Goal: Information Seeking & Learning: Learn about a topic

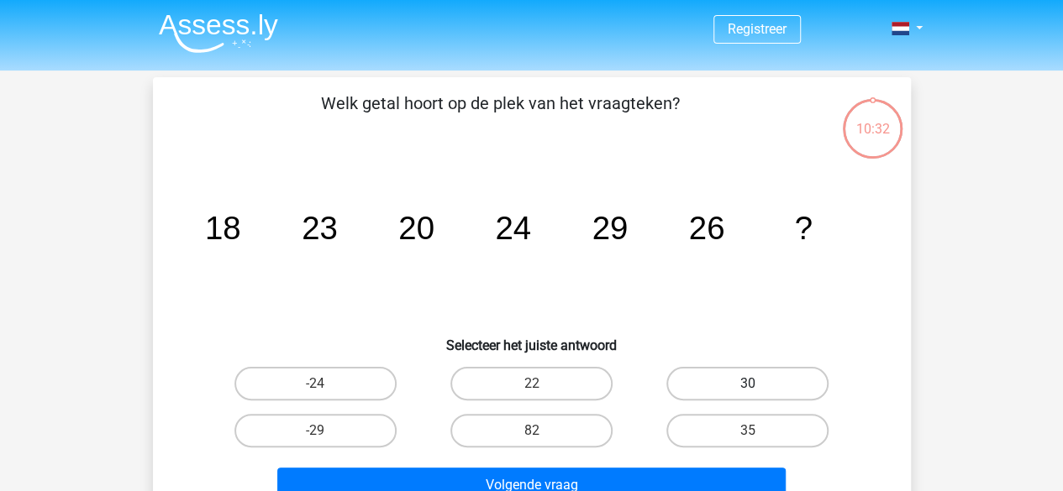
click at [788, 386] on label "30" at bounding box center [747, 384] width 162 height 34
click at [759, 386] on input "30" at bounding box center [753, 389] width 11 height 11
radio input "true"
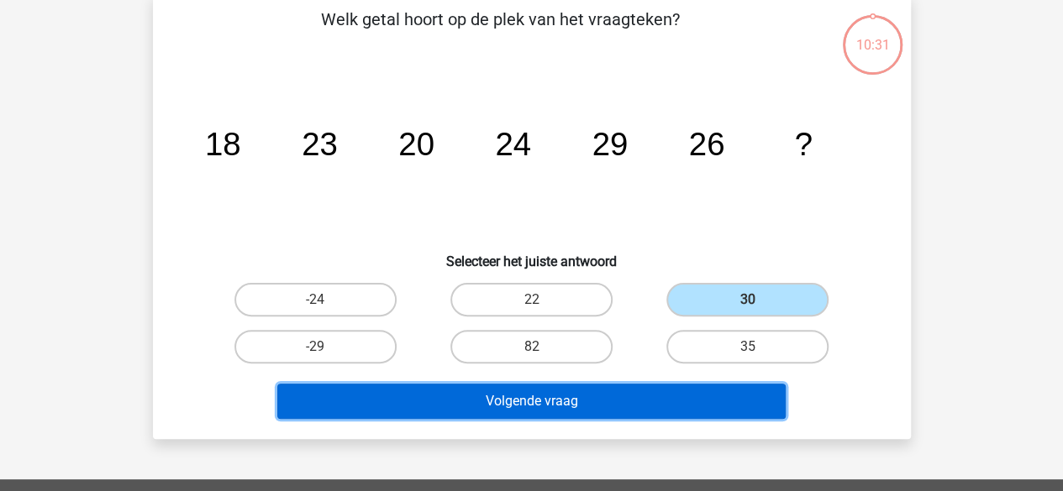
click at [558, 391] on button "Volgende vraag" at bounding box center [531, 401] width 508 height 35
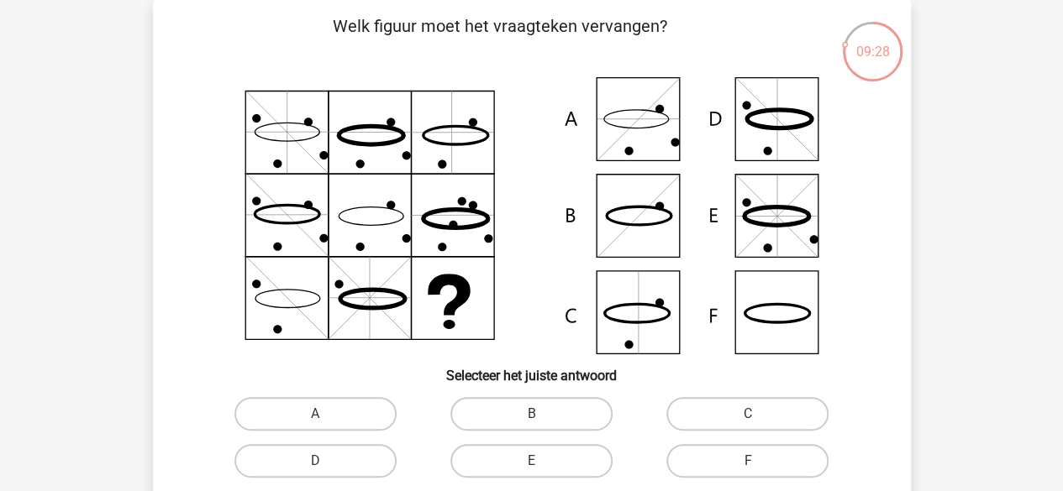
scroll to position [77, 0]
click at [761, 142] on icon at bounding box center [531, 215] width 677 height 277
click at [646, 129] on icon at bounding box center [531, 215] width 677 height 277
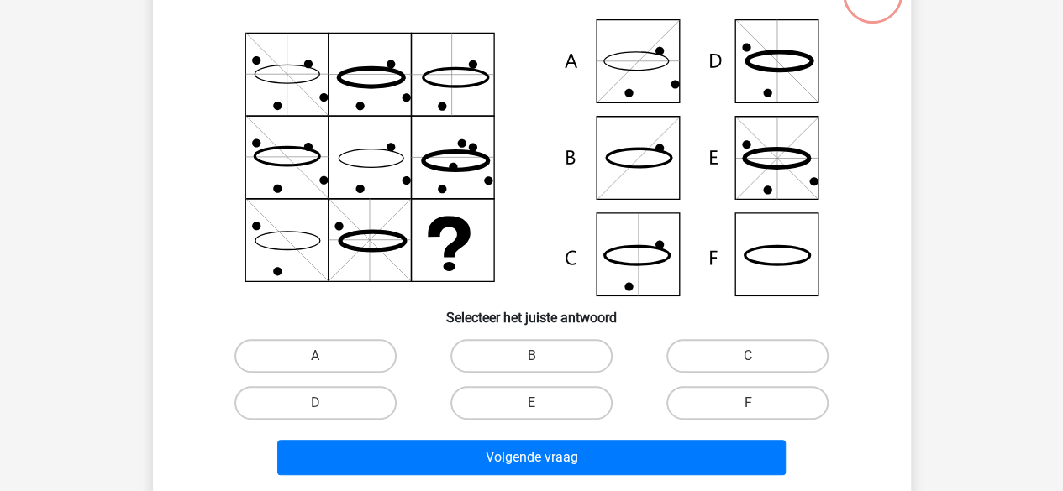
scroll to position [161, 0]
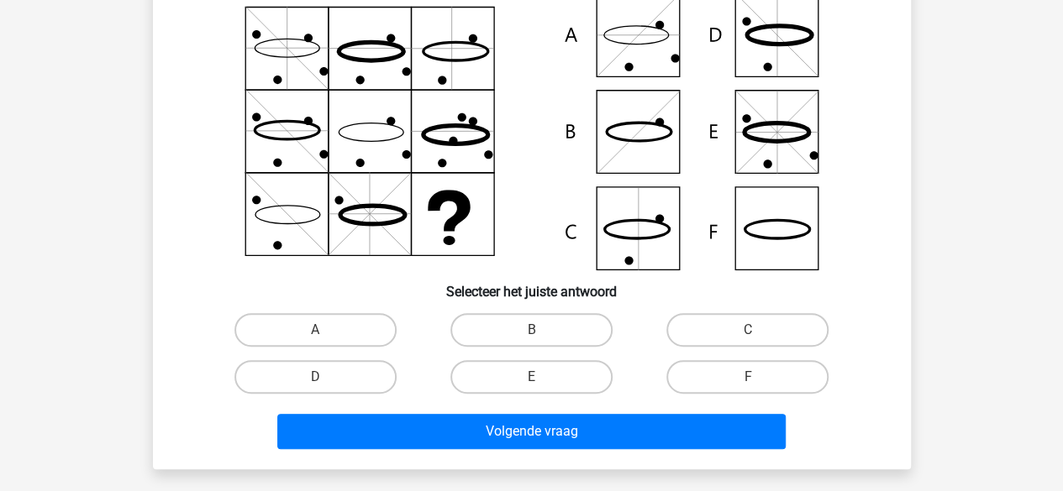
click at [325, 330] on input "A" at bounding box center [320, 335] width 11 height 11
radio input "true"
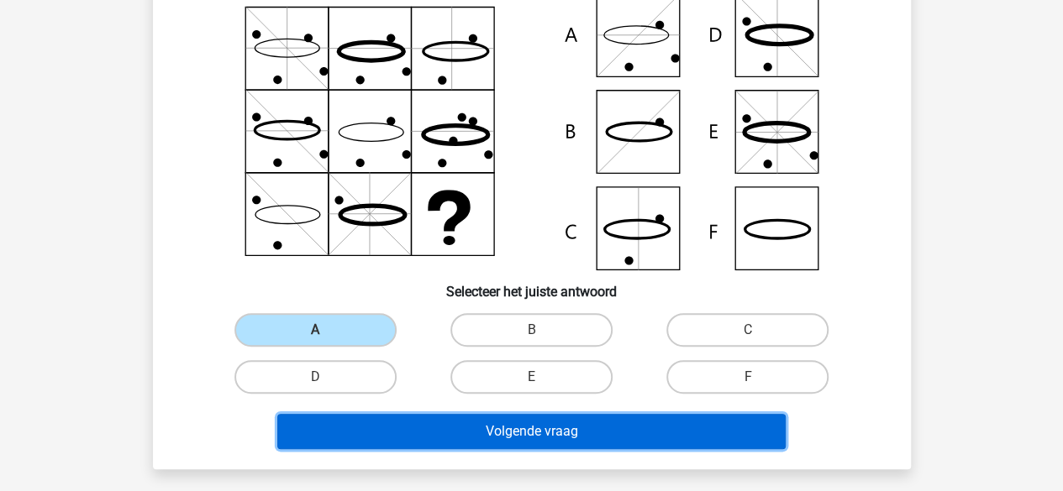
click at [615, 433] on button "Volgende vraag" at bounding box center [531, 431] width 508 height 35
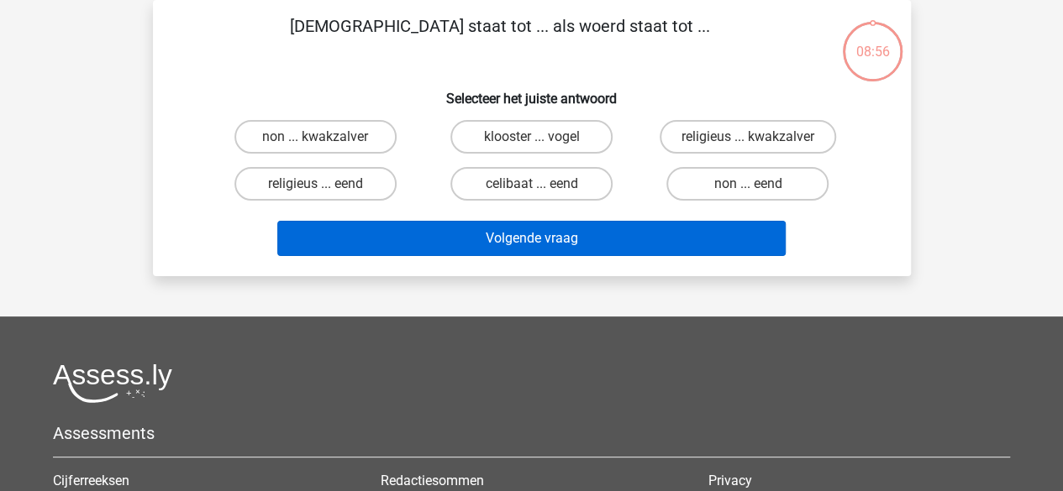
scroll to position [0, 0]
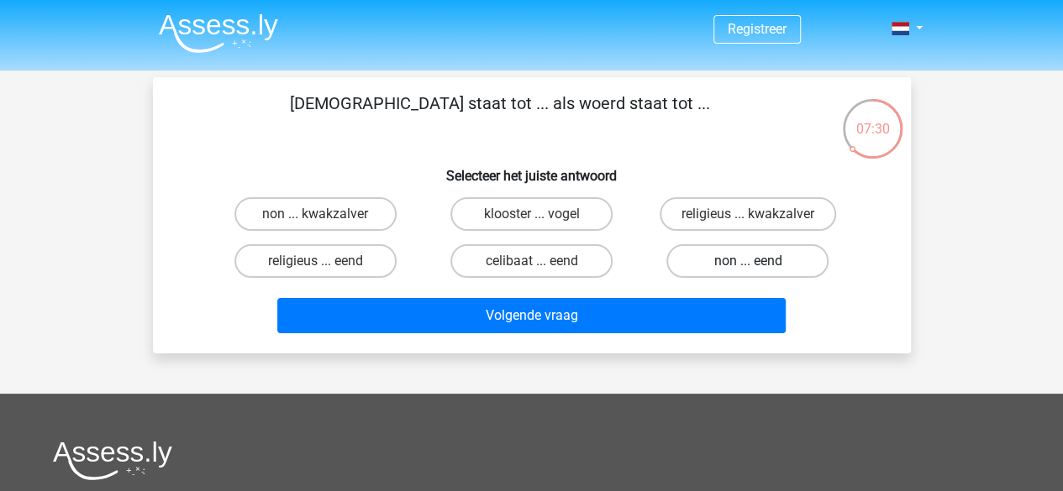
click at [724, 261] on label "non ... eend" at bounding box center [747, 261] width 162 height 34
click at [748, 261] on input "non ... eend" at bounding box center [753, 266] width 11 height 11
radio input "true"
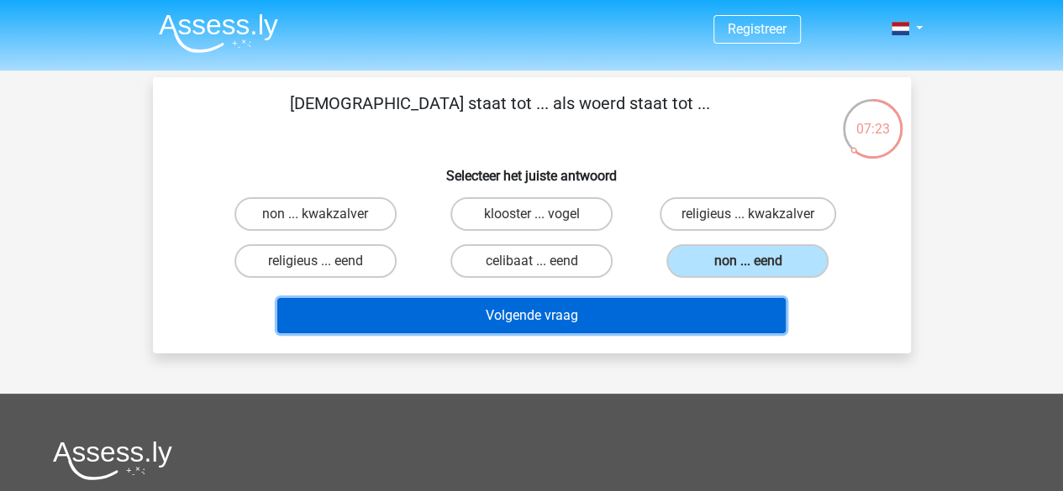
click at [501, 314] on button "Volgende vraag" at bounding box center [531, 315] width 508 height 35
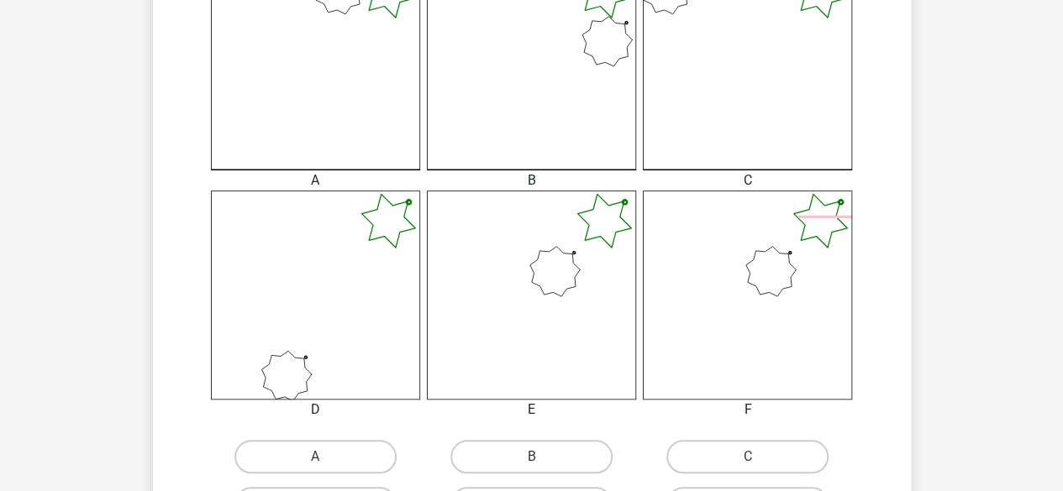
scroll to position [588, 0]
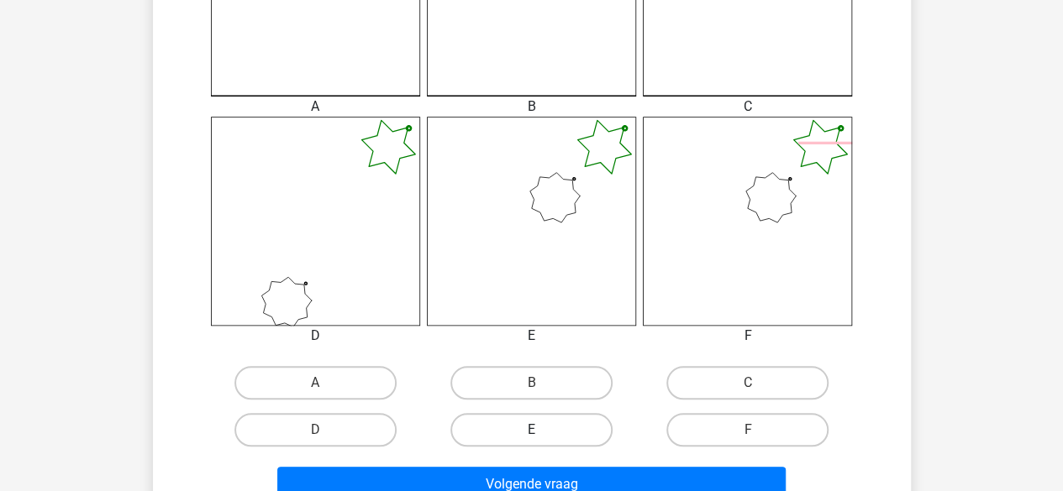
click at [576, 425] on label "E" at bounding box center [531, 430] width 162 height 34
click at [542, 430] on input "E" at bounding box center [536, 435] width 11 height 11
radio input "true"
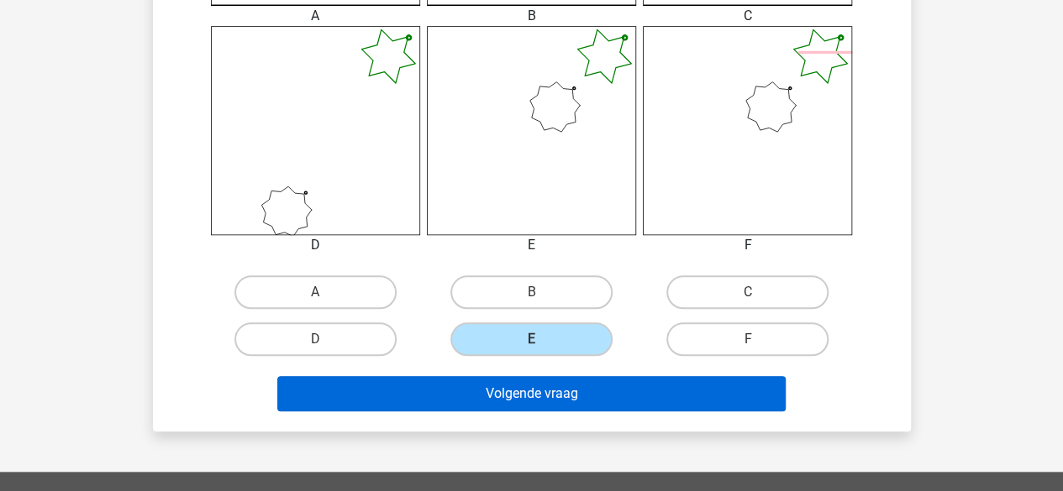
scroll to position [672, 0]
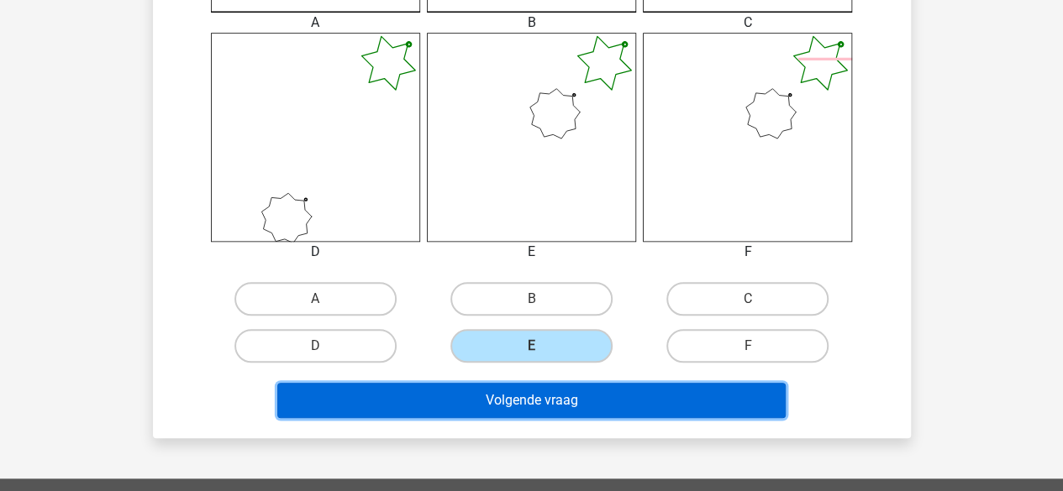
click at [567, 395] on button "Volgende vraag" at bounding box center [531, 400] width 508 height 35
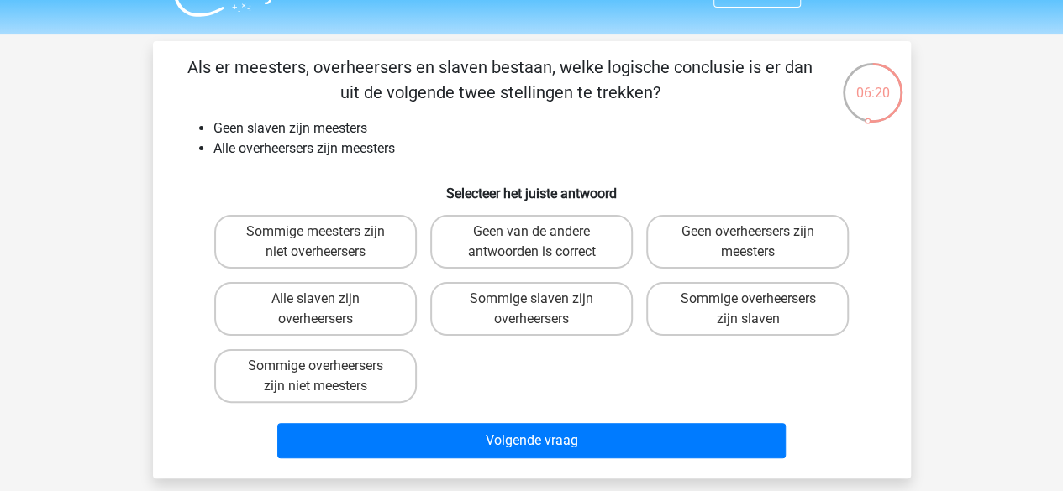
scroll to position [0, 0]
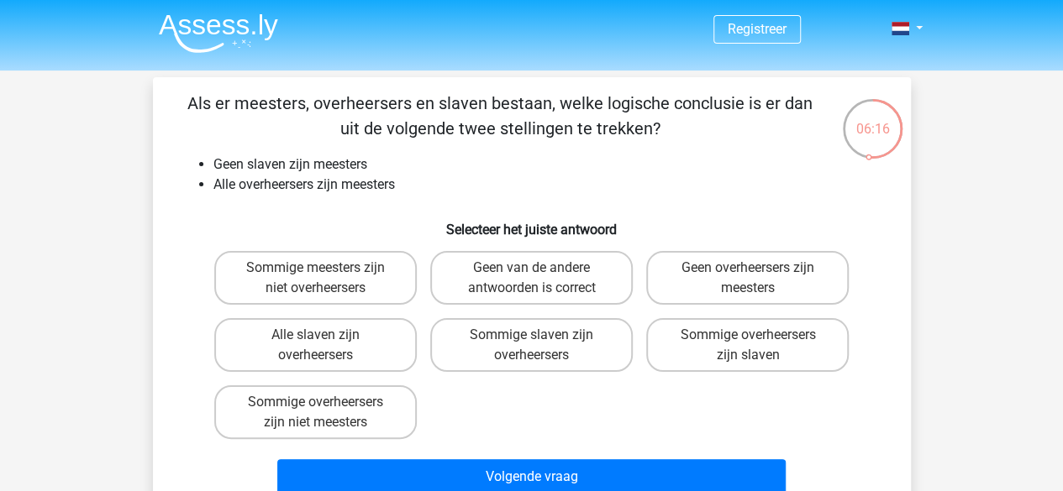
drag, startPoint x: 287, startPoint y: 103, endPoint x: 474, endPoint y: 120, distance: 187.2
click at [474, 120] on p "Als er meesters, overheersers en slaven bestaan, welke logische conclusie is er…" at bounding box center [500, 116] width 641 height 50
drag, startPoint x: 475, startPoint y: 120, endPoint x: 487, endPoint y: 121, distance: 12.6
click at [475, 121] on p "Als er meesters, overheersers en slaven bestaan, welke logische conclusie is er…" at bounding box center [500, 116] width 641 height 50
click at [528, 108] on p "Als er meesters, overheersers en slaven bestaan, welke logische conclusie is er…" at bounding box center [500, 116] width 641 height 50
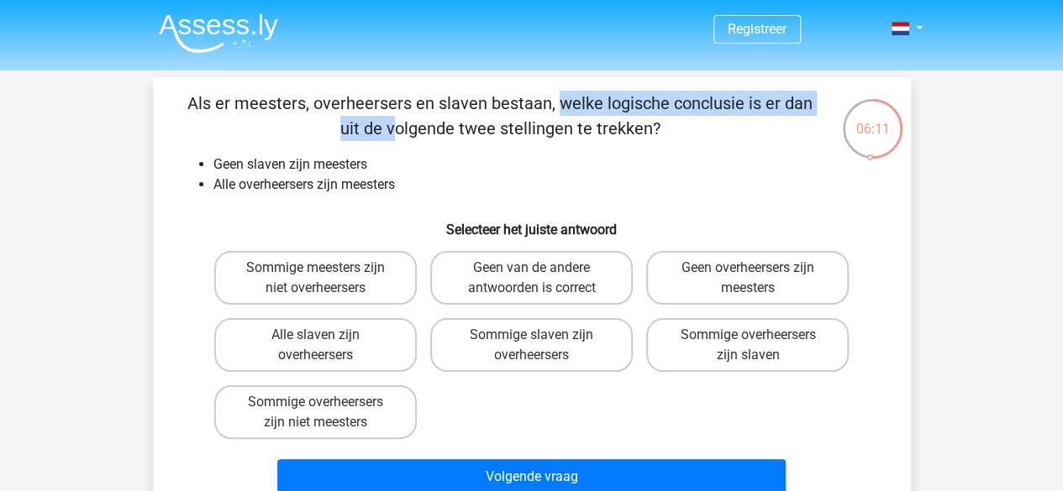
drag, startPoint x: 210, startPoint y: 105, endPoint x: 538, endPoint y: 110, distance: 327.7
click at [538, 110] on p "Als er meesters, overheersers en slaven bestaan, welke logische conclusie is er…" at bounding box center [500, 116] width 641 height 50
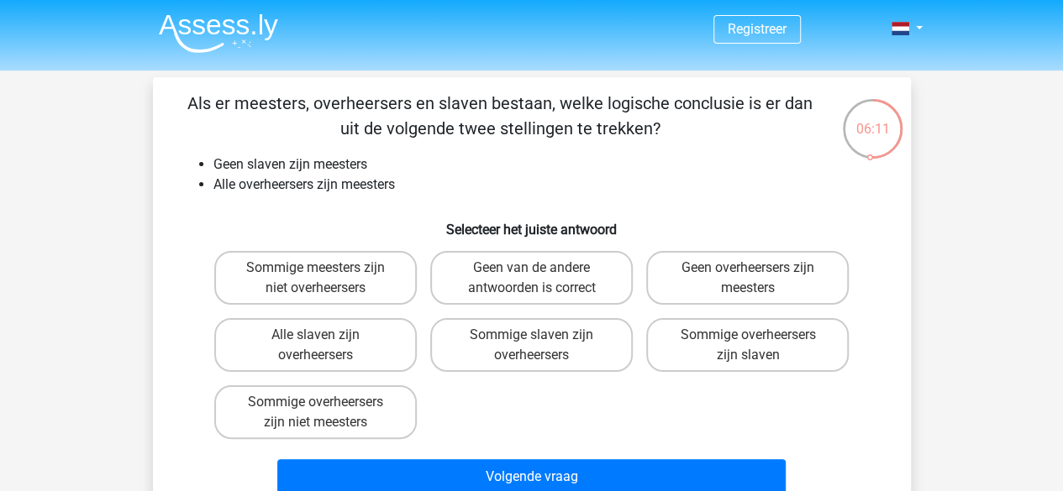
click at [546, 110] on p "Als er meesters, overheersers en slaven bestaan, welke logische conclusie is er…" at bounding box center [500, 116] width 641 height 50
click at [524, 279] on label "Geen van de andere antwoorden is correct" at bounding box center [531, 278] width 202 height 54
click at [531, 279] on input "Geen van de andere antwoorden is correct" at bounding box center [536, 273] width 11 height 11
radio input "true"
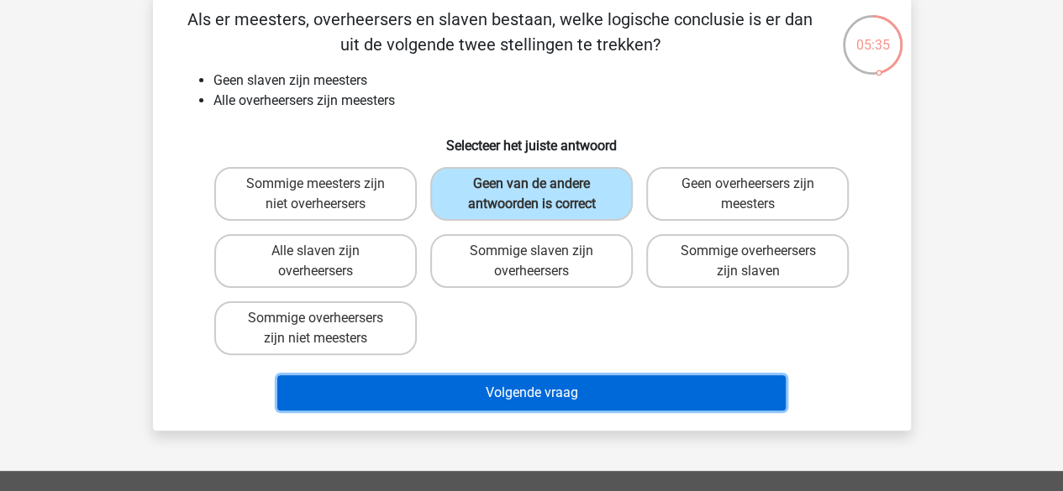
click at [540, 399] on button "Volgende vraag" at bounding box center [531, 393] width 508 height 35
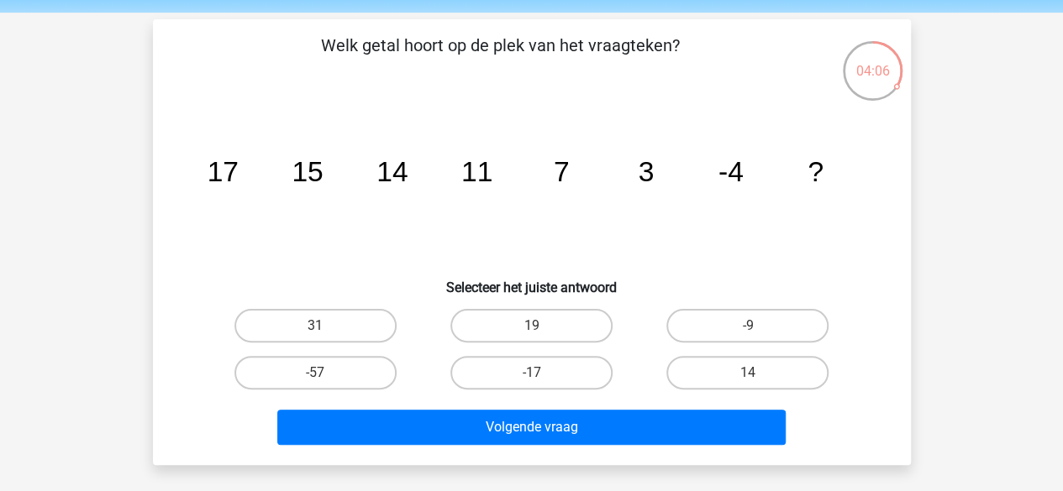
scroll to position [84, 0]
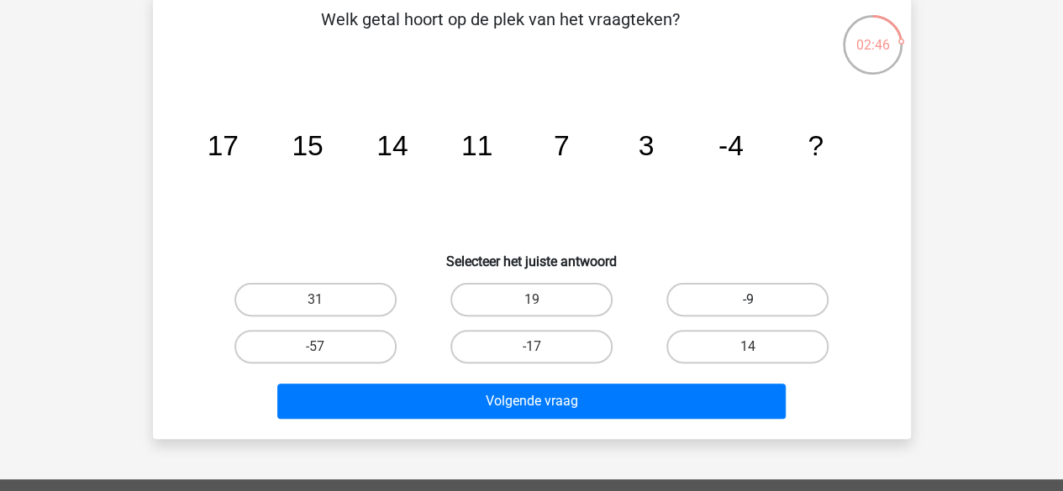
click at [738, 302] on label "-9" at bounding box center [747, 300] width 162 height 34
click at [748, 302] on input "-9" at bounding box center [753, 305] width 11 height 11
radio input "true"
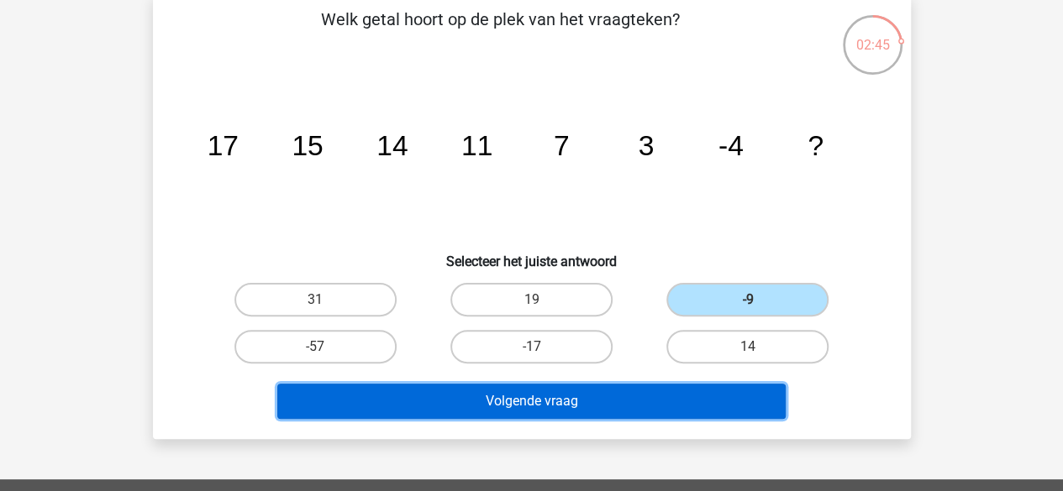
click at [636, 401] on button "Volgende vraag" at bounding box center [531, 401] width 508 height 35
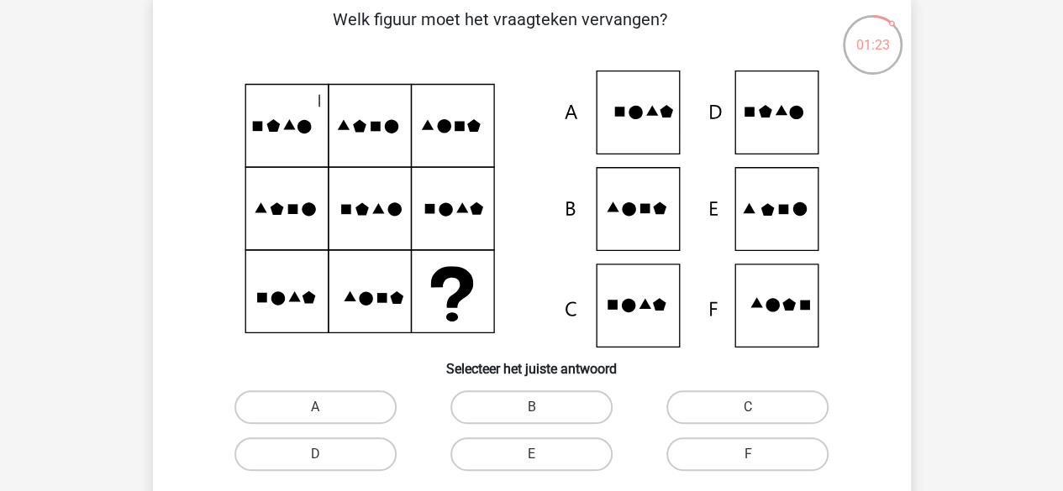
drag, startPoint x: 360, startPoint y: 339, endPoint x: 199, endPoint y: 210, distance: 205.6
click at [199, 210] on icon at bounding box center [531, 209] width 677 height 277
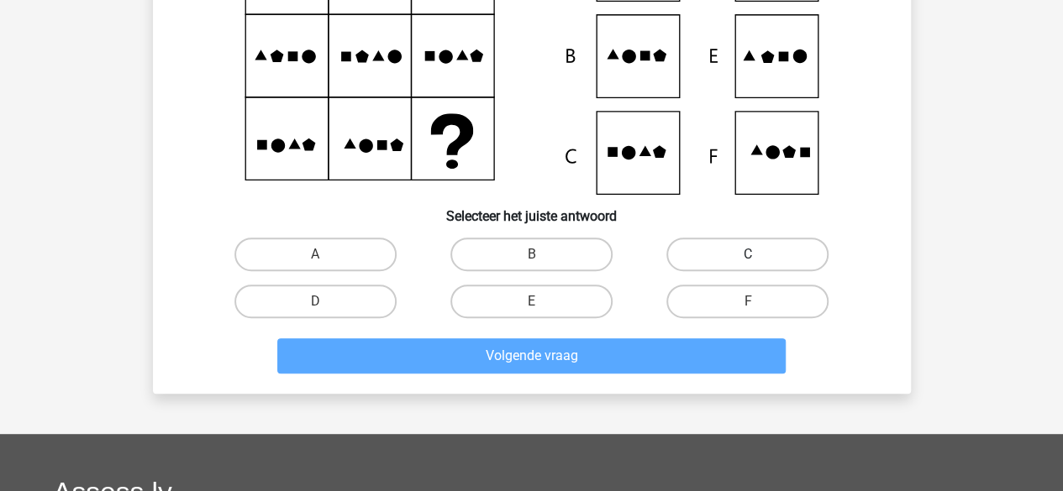
scroll to position [252, 0]
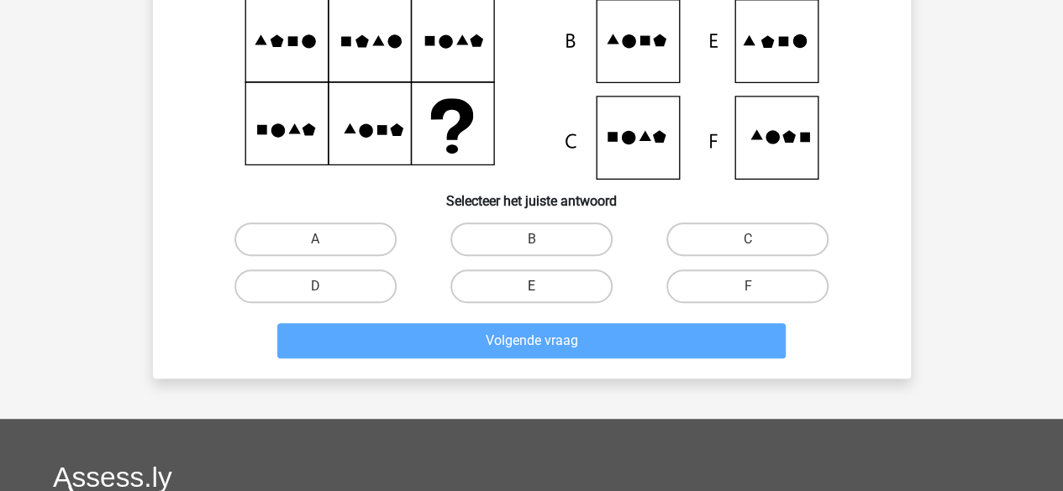
click at [544, 286] on label "E" at bounding box center [531, 287] width 162 height 34
click at [542, 286] on input "E" at bounding box center [536, 291] width 11 height 11
radio input "true"
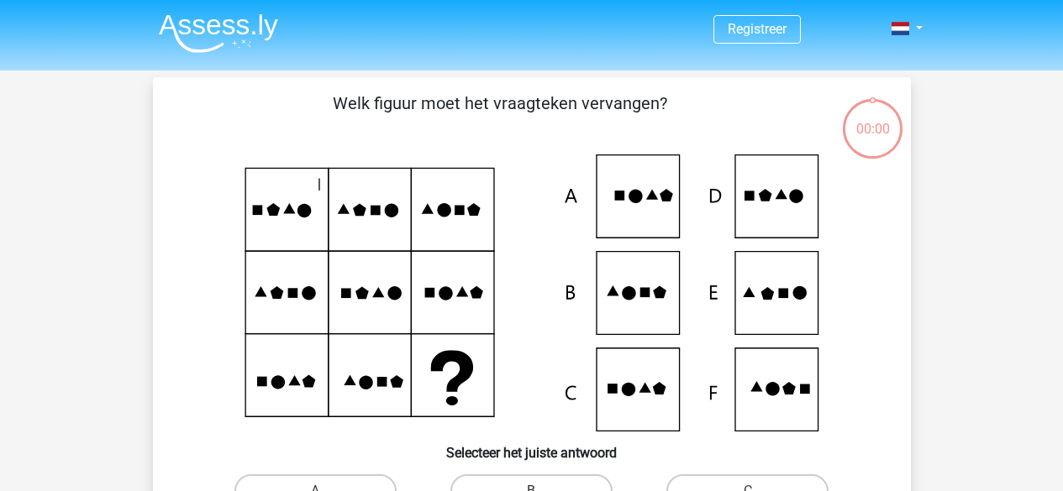
scroll to position [252, 0]
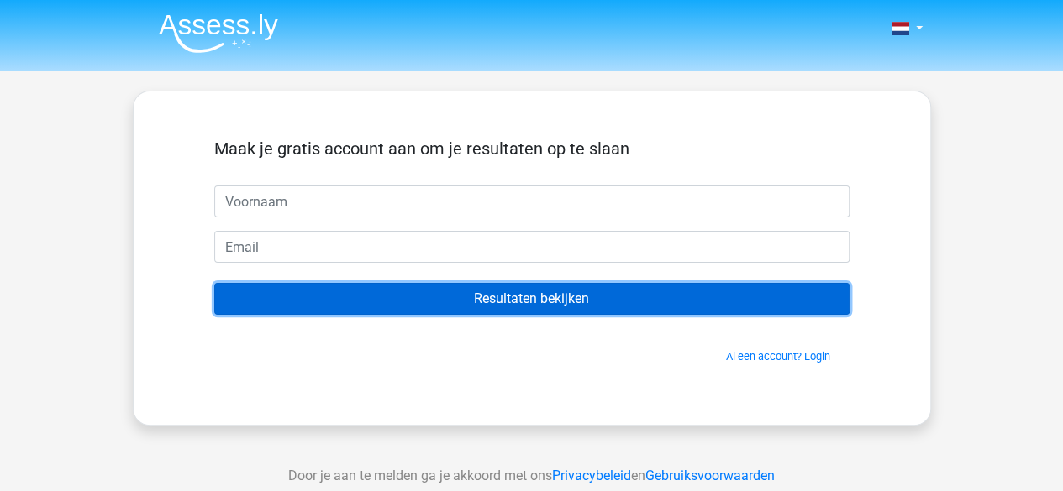
click at [529, 309] on input "Resultaten bekijken" at bounding box center [531, 299] width 635 height 32
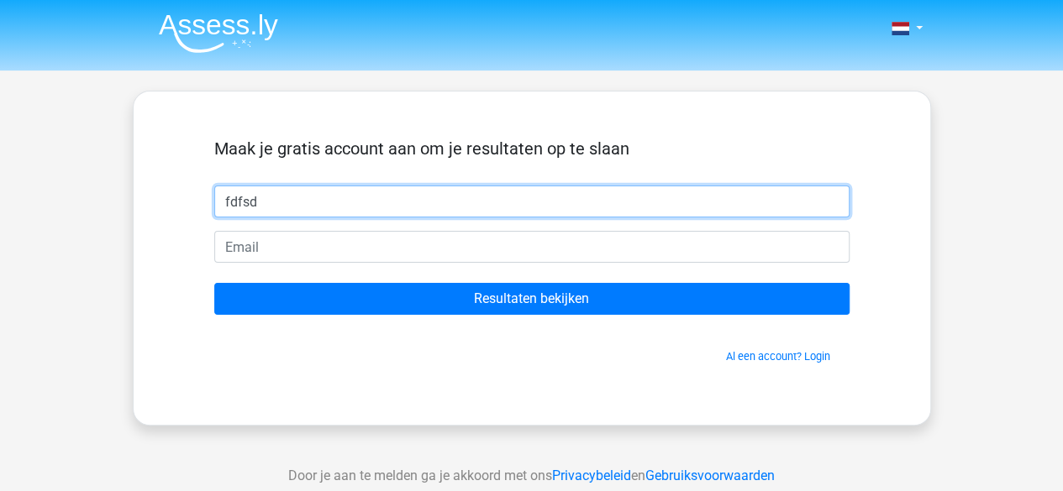
type input "fdfsd"
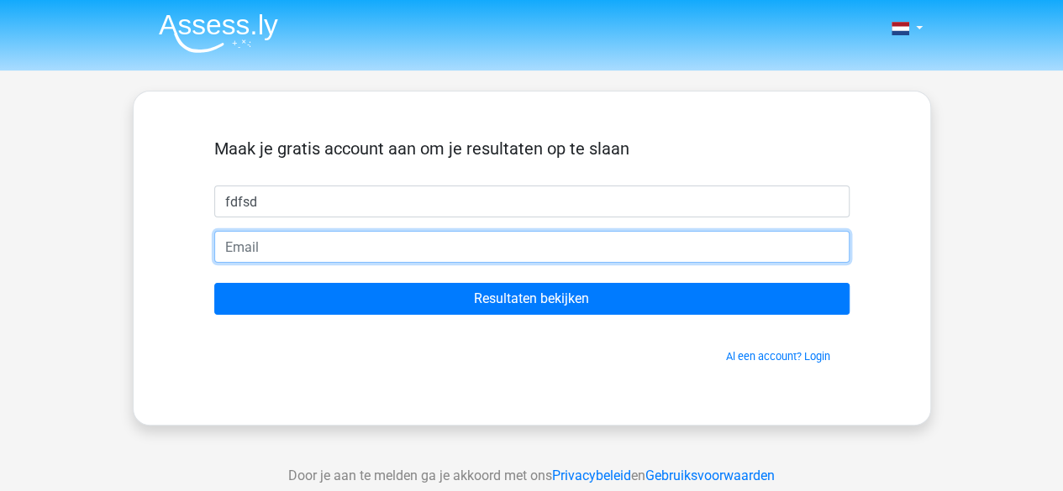
click at [343, 246] on input "email" at bounding box center [531, 247] width 635 height 32
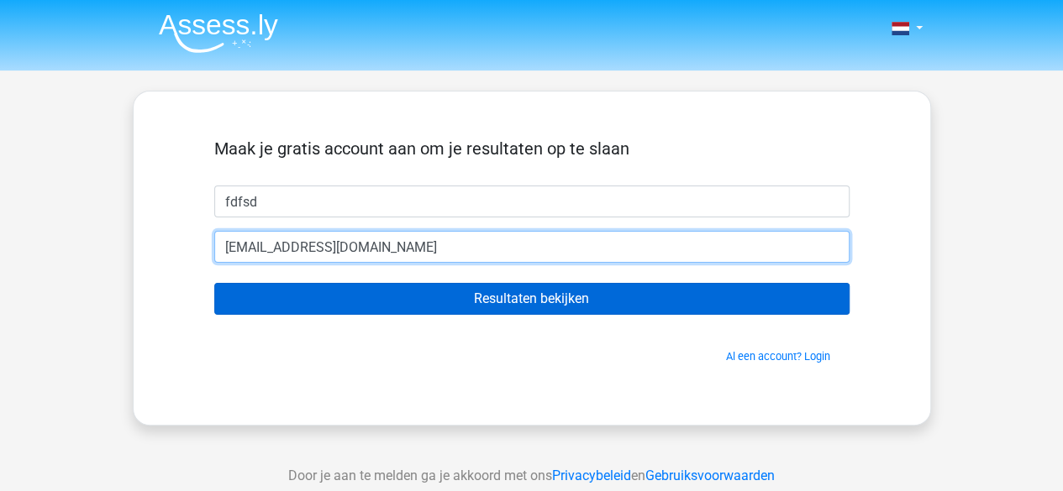
type input "asdfsadf@sfsgasd.com"
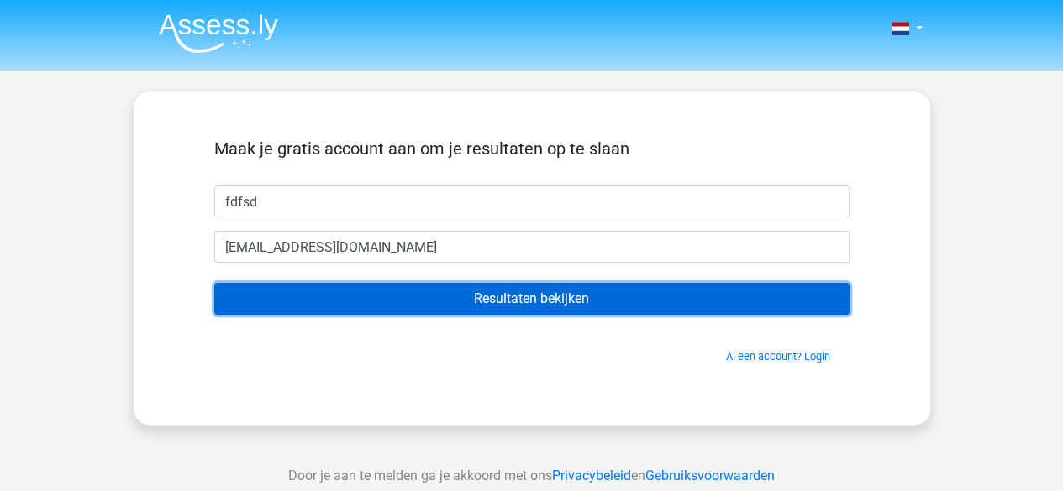
click at [391, 297] on input "Resultaten bekijken" at bounding box center [531, 299] width 635 height 32
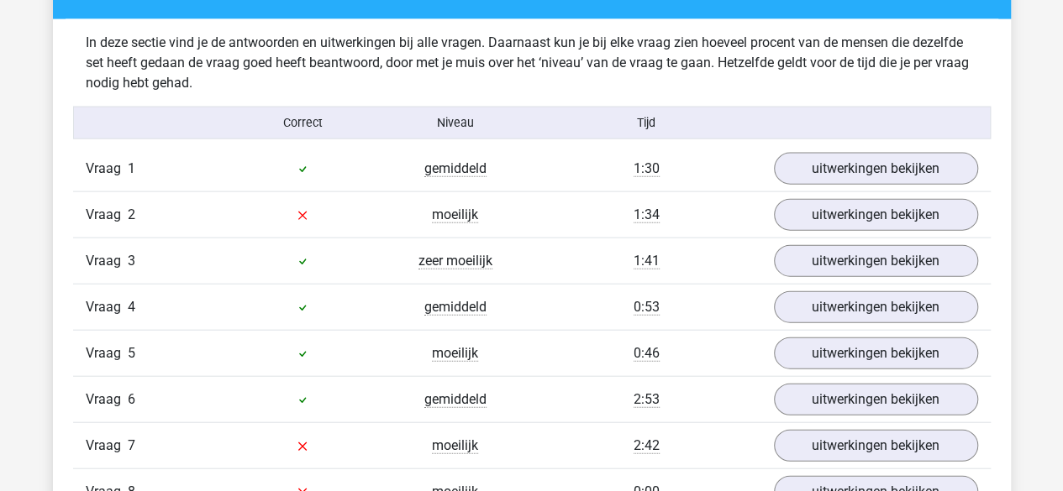
scroll to position [1848, 0]
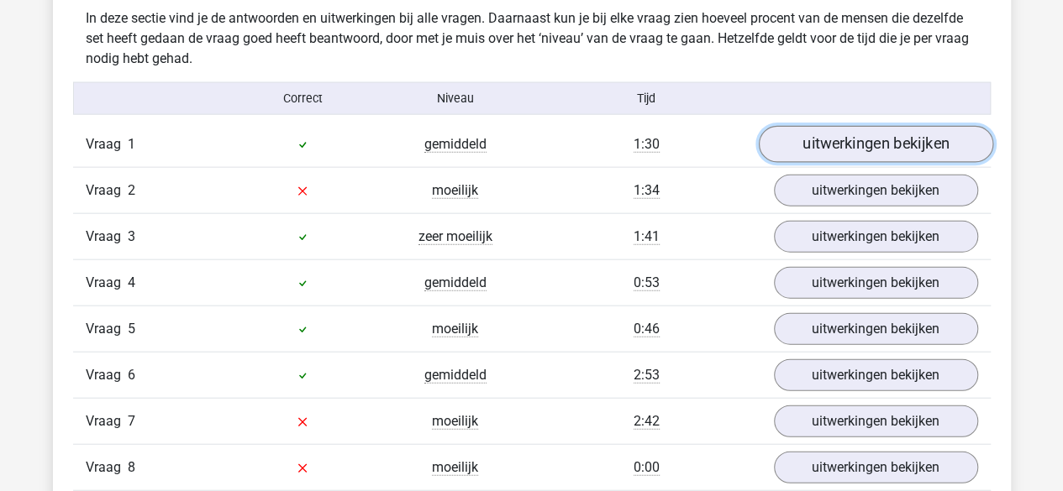
click at [801, 142] on link "uitwerkingen bekijken" at bounding box center [875, 145] width 234 height 37
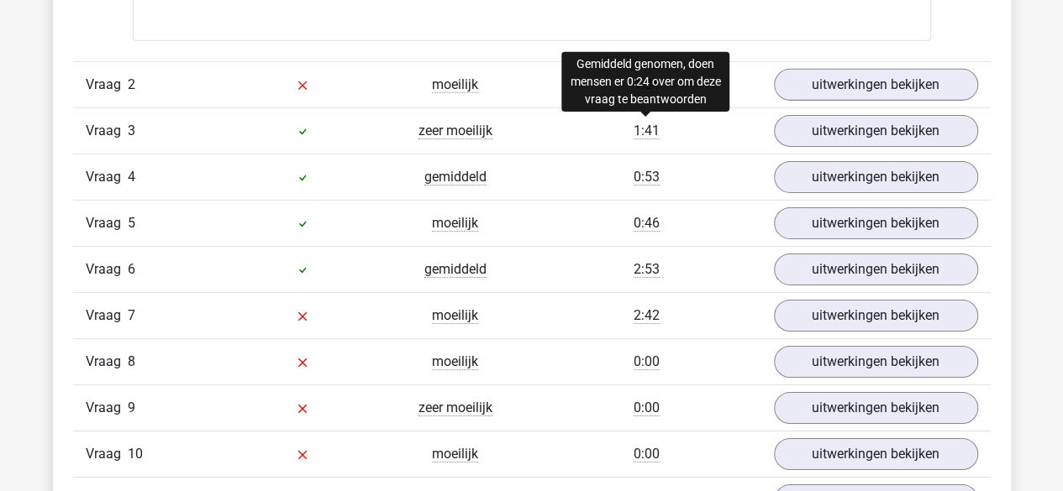
scroll to position [2604, 0]
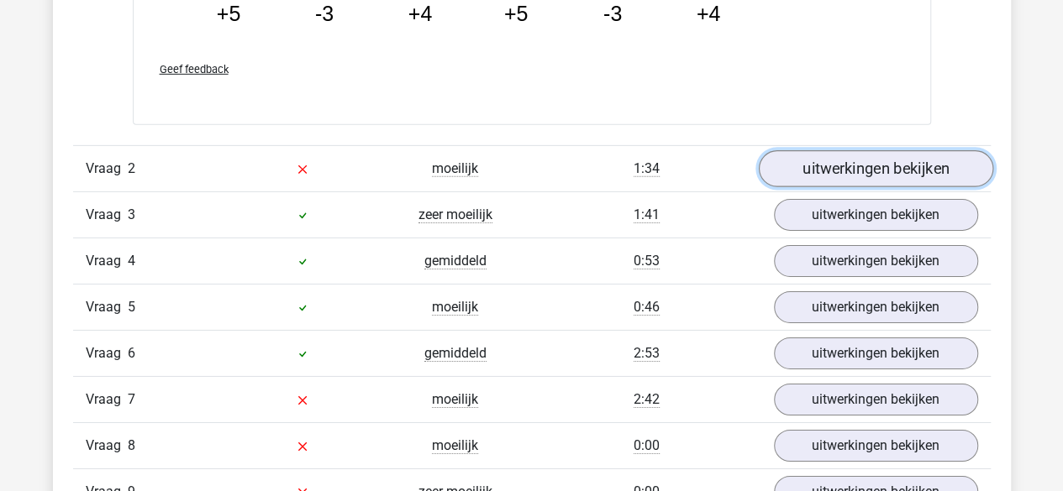
click at [869, 168] on link "uitwerkingen bekijken" at bounding box center [875, 168] width 234 height 37
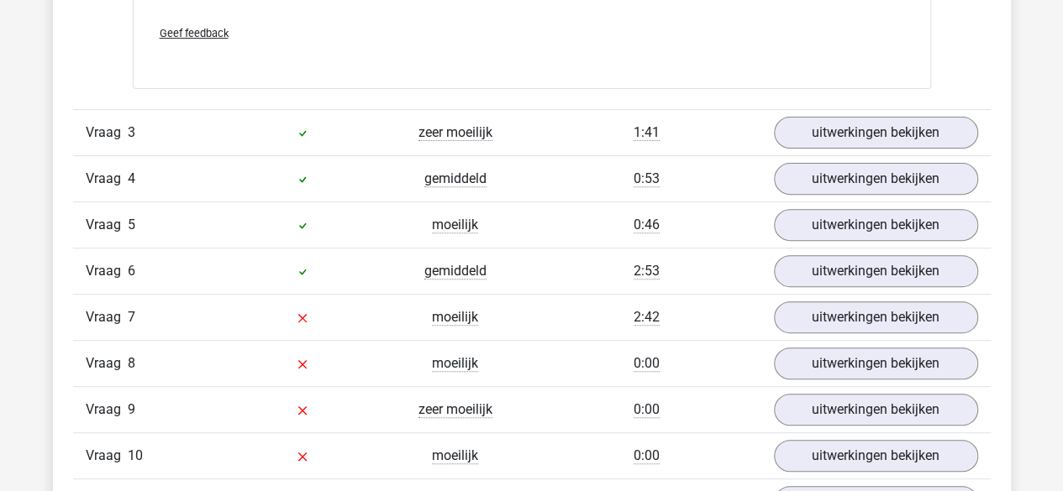
scroll to position [3444, 0]
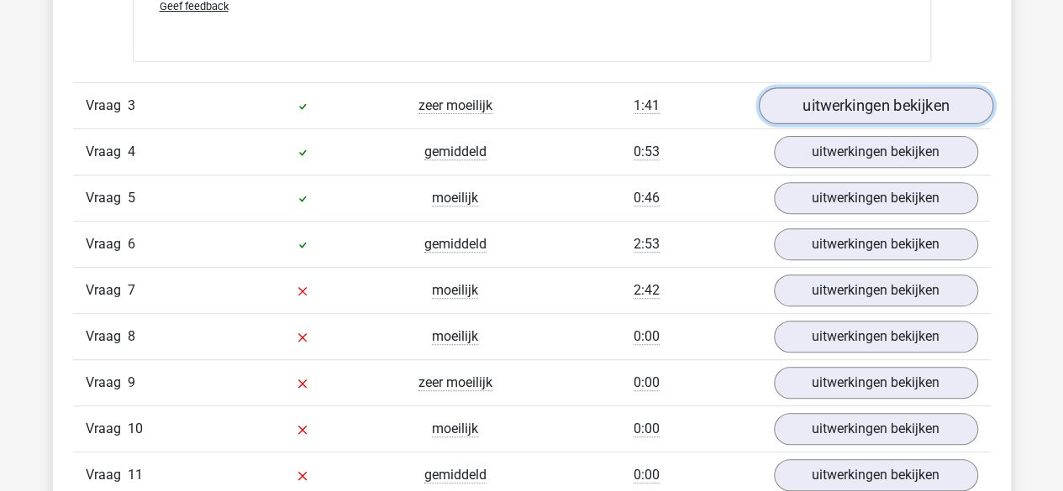
click at [819, 92] on link "uitwerkingen bekijken" at bounding box center [875, 105] width 234 height 37
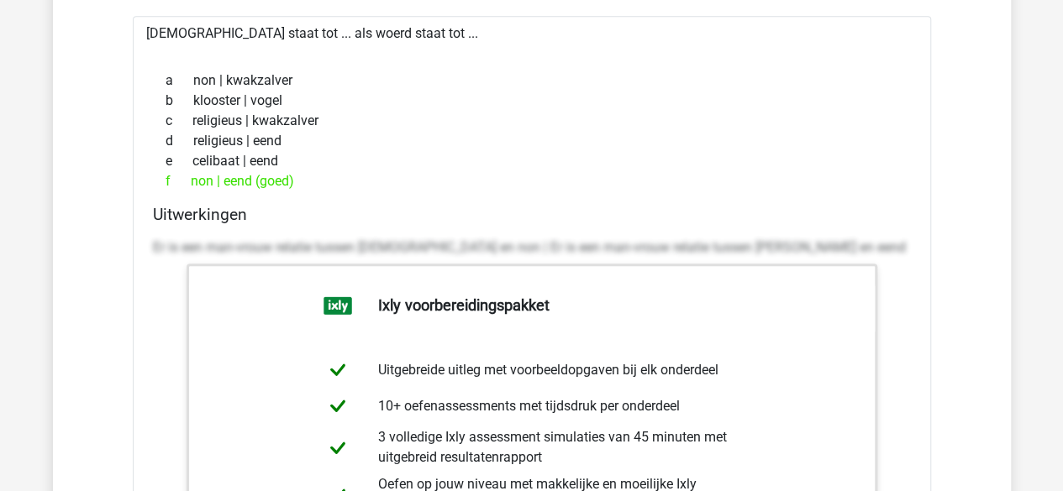
scroll to position [3612, 0]
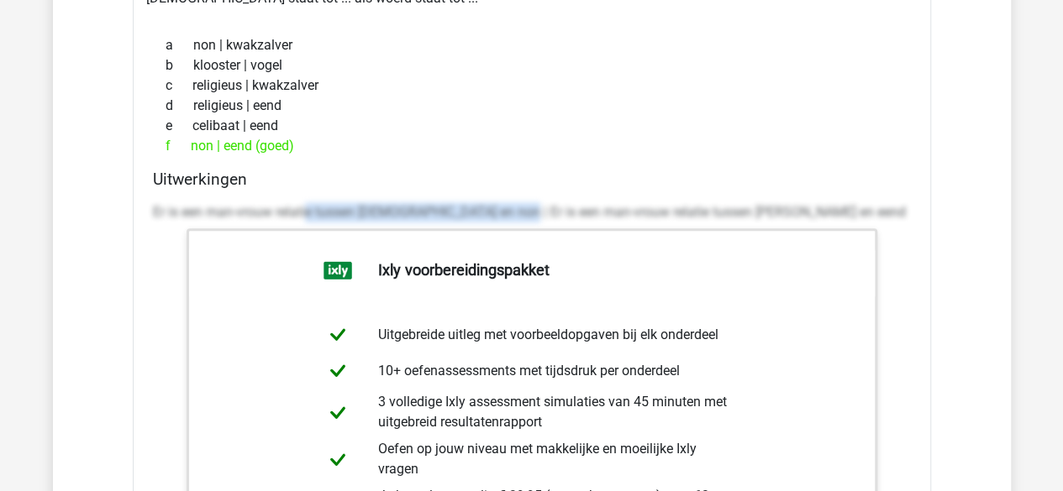
drag, startPoint x: 312, startPoint y: 208, endPoint x: 548, endPoint y: 218, distance: 235.4
click at [526, 213] on p "Er is een man-vrouw relatie tussen monnik en non | Er is een man-vrouw relatie …" at bounding box center [532, 212] width 758 height 20
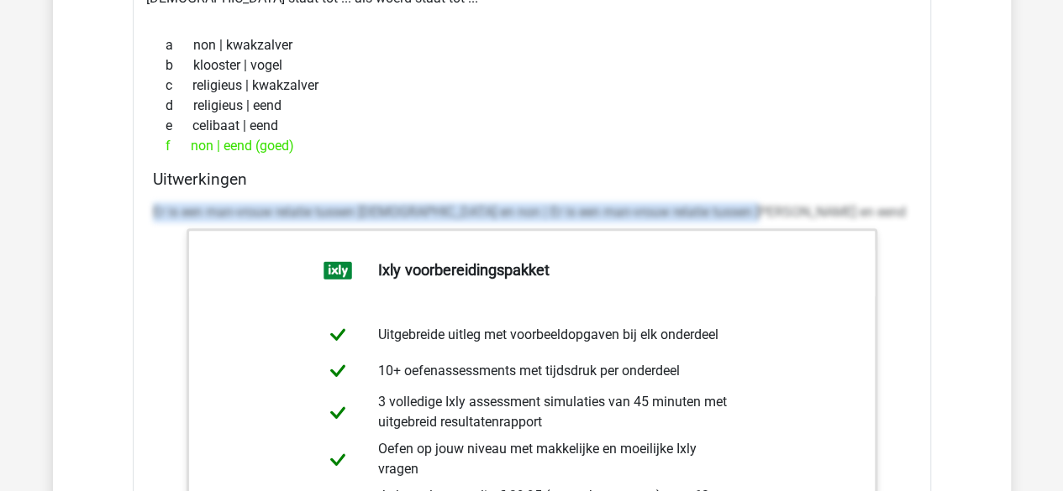
drag, startPoint x: 769, startPoint y: 204, endPoint x: 143, endPoint y: 192, distance: 626.8
click at [143, 192] on div "monnik staat tot ... als woerd staat tot ... a non | kwakzalver b klooster | vo…" at bounding box center [532, 379] width 798 height 796
copy p "Er is een man-vrouw relatie tussen monnik en non | Er is een man-vrouw relatie …"
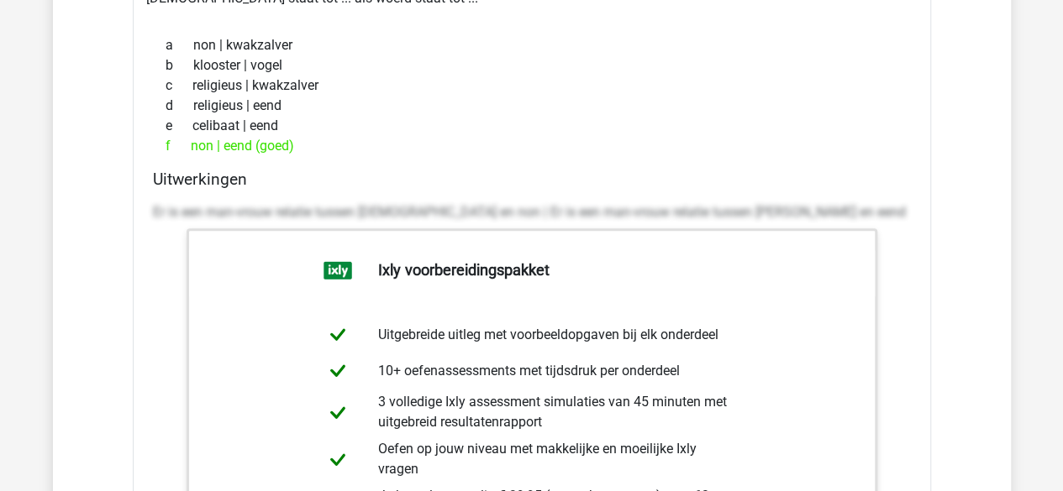
click at [439, 96] on div "d religieus | eend" at bounding box center [532, 106] width 758 height 20
click at [454, 83] on div "c religieus | kwakzalver" at bounding box center [532, 86] width 758 height 20
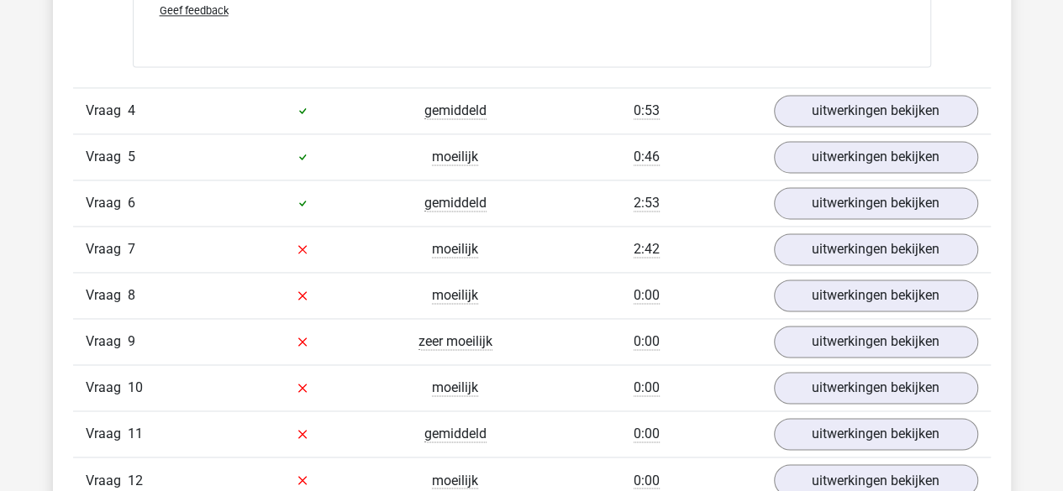
scroll to position [4284, 0]
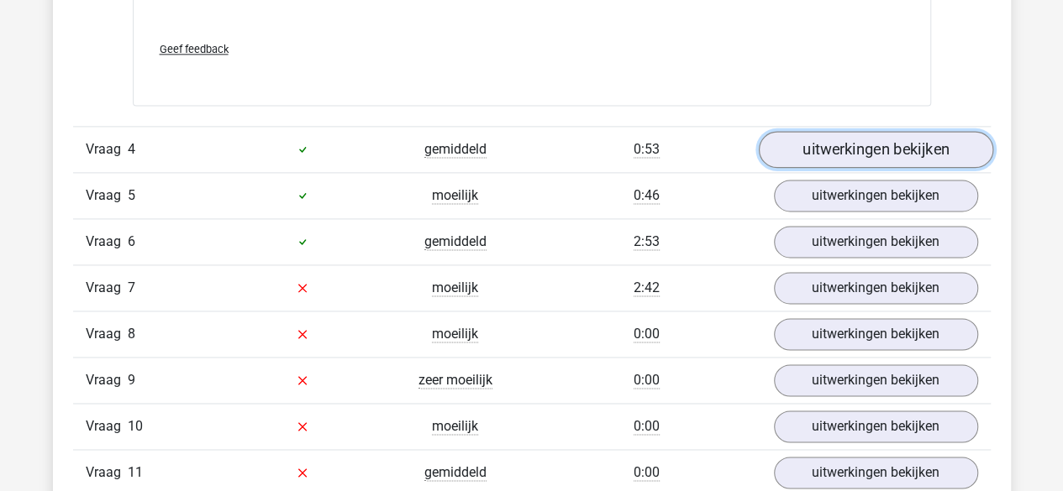
click at [848, 142] on link "uitwerkingen bekijken" at bounding box center [875, 149] width 234 height 37
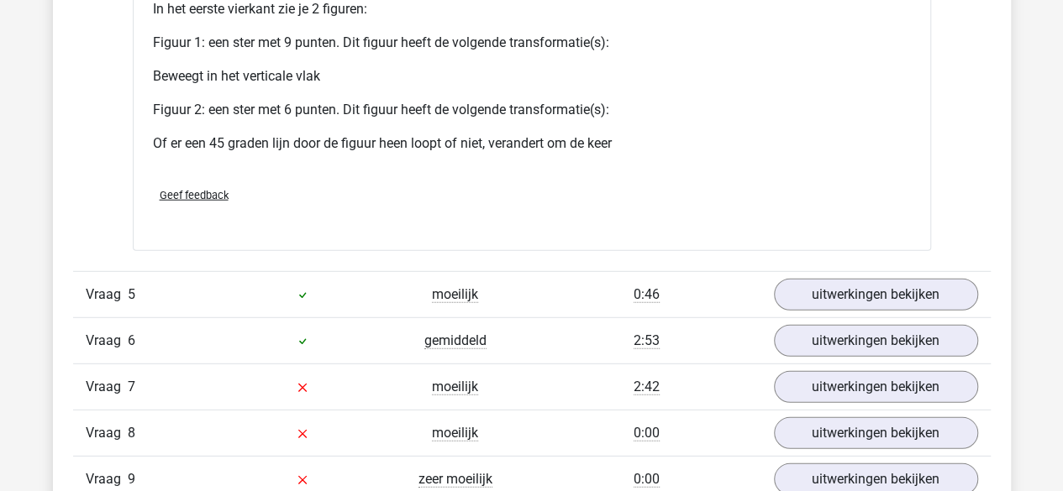
scroll to position [5544, 0]
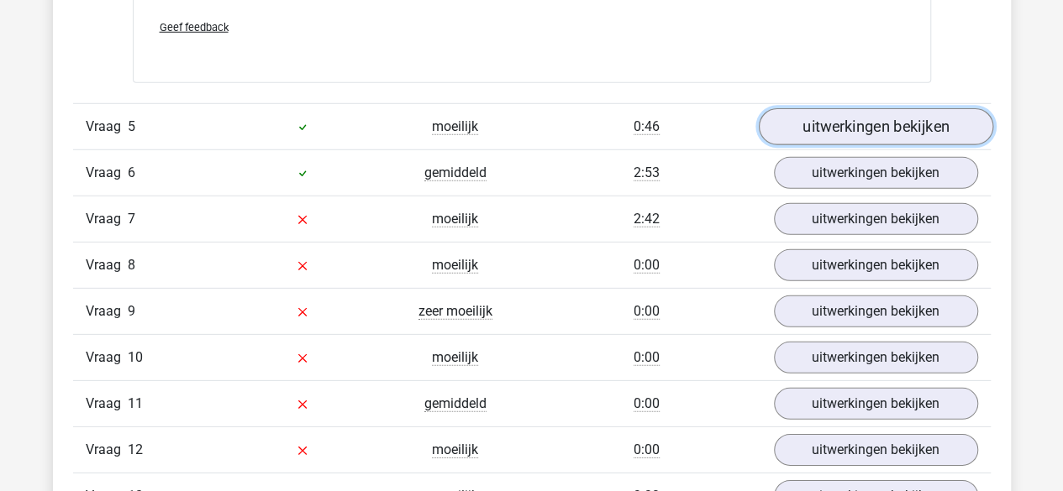
click at [827, 116] on link "uitwerkingen bekijken" at bounding box center [875, 126] width 234 height 37
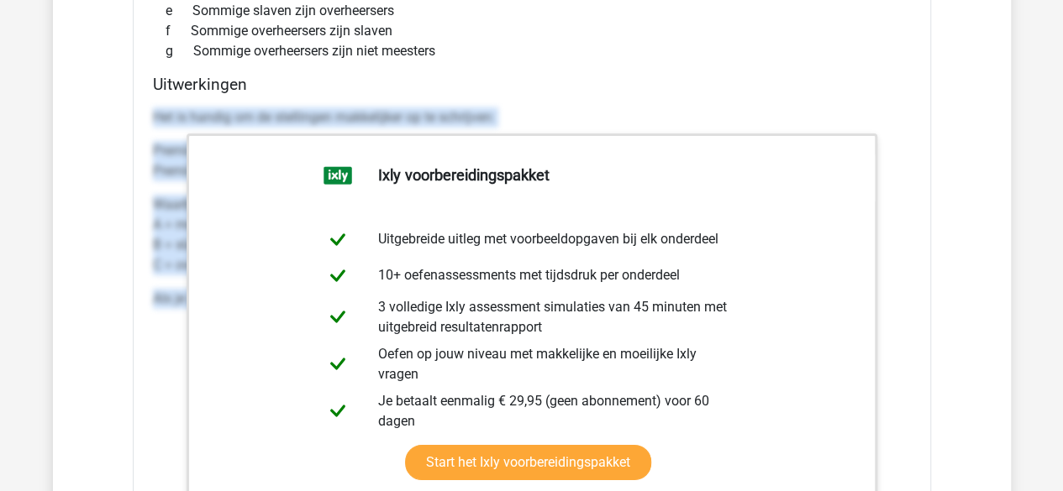
scroll to position [6129, 0]
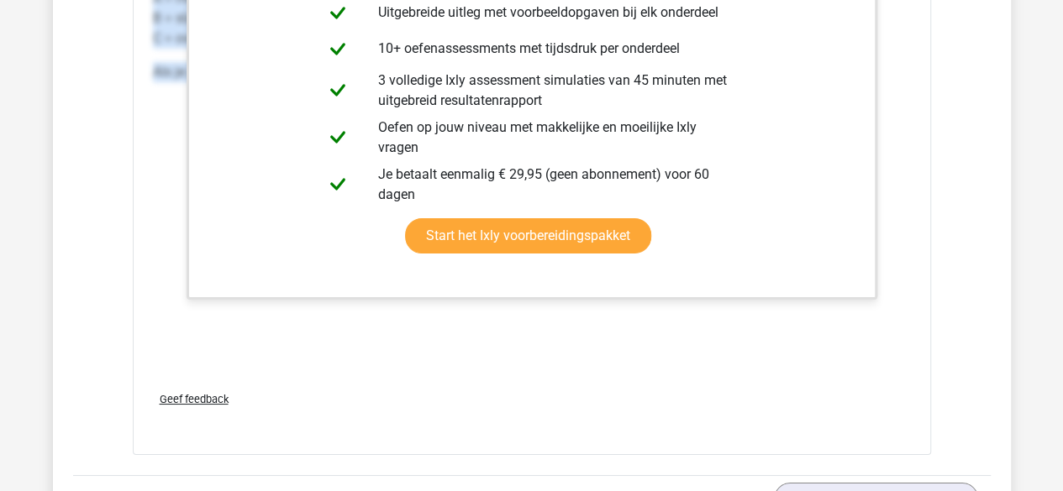
drag, startPoint x: 151, startPoint y: 216, endPoint x: 780, endPoint y: 326, distance: 637.9
click at [780, 326] on div "Uitwerkingen Het is handig om de stellingen makkelijker op te schrijven: Premis…" at bounding box center [531, 113] width 771 height 530
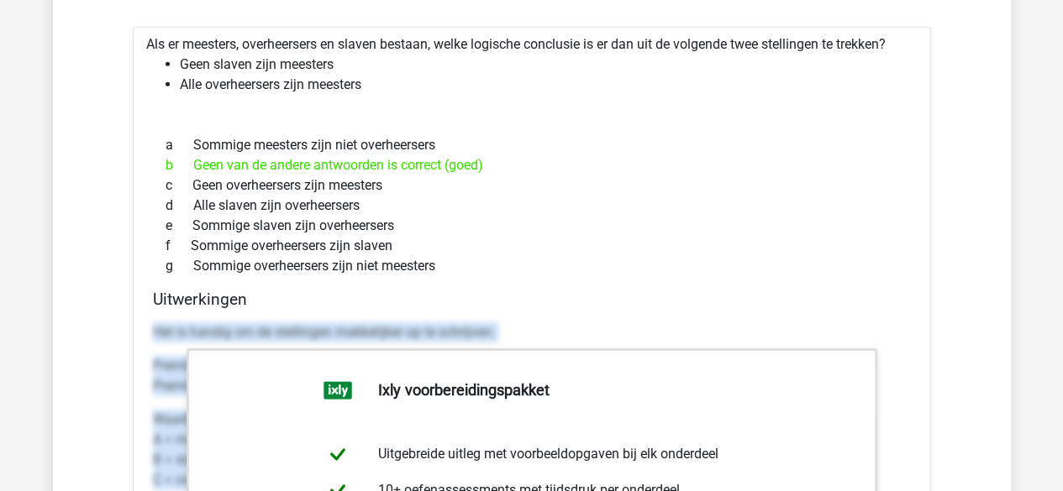
scroll to position [5709, 0]
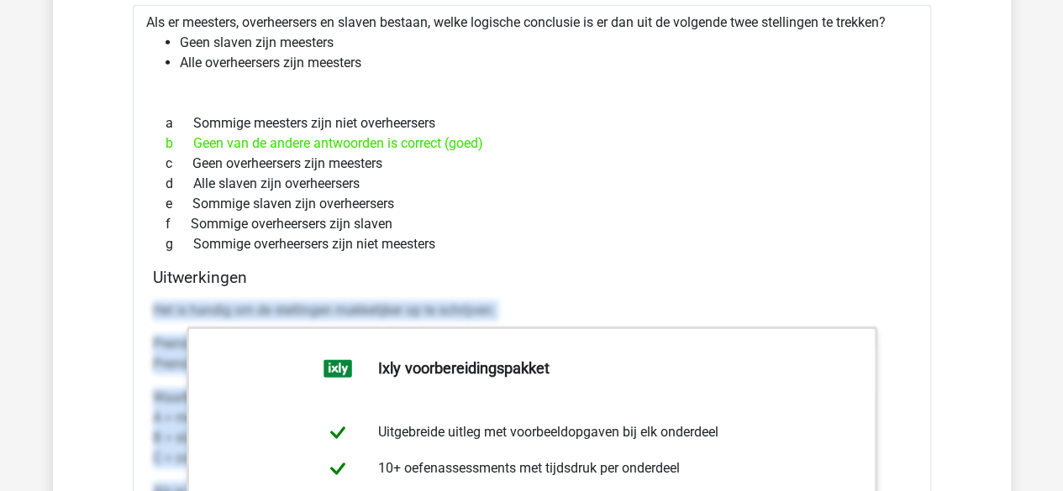
copy div "Het is handig om de stellingen makkelijker op te schrijven: Premisse 1: Geen B …"
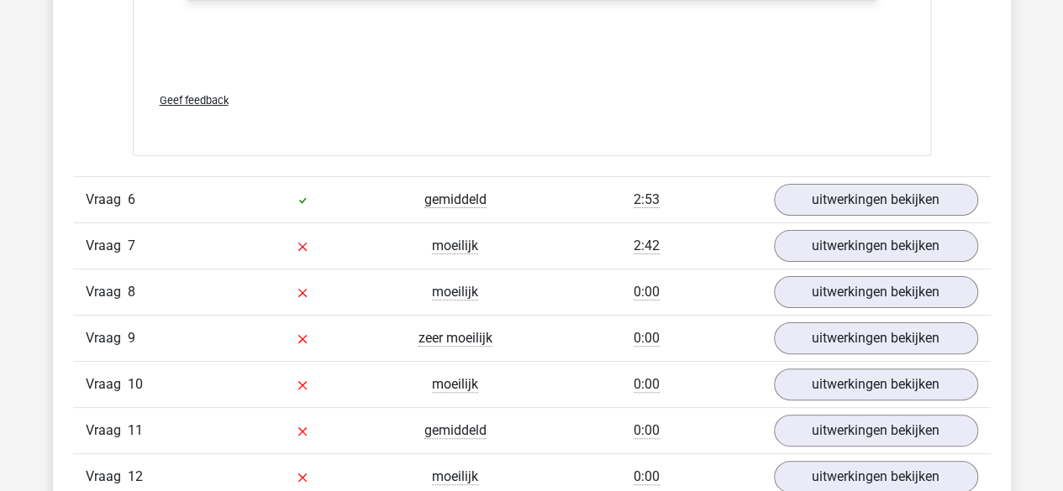
scroll to position [6465, 0]
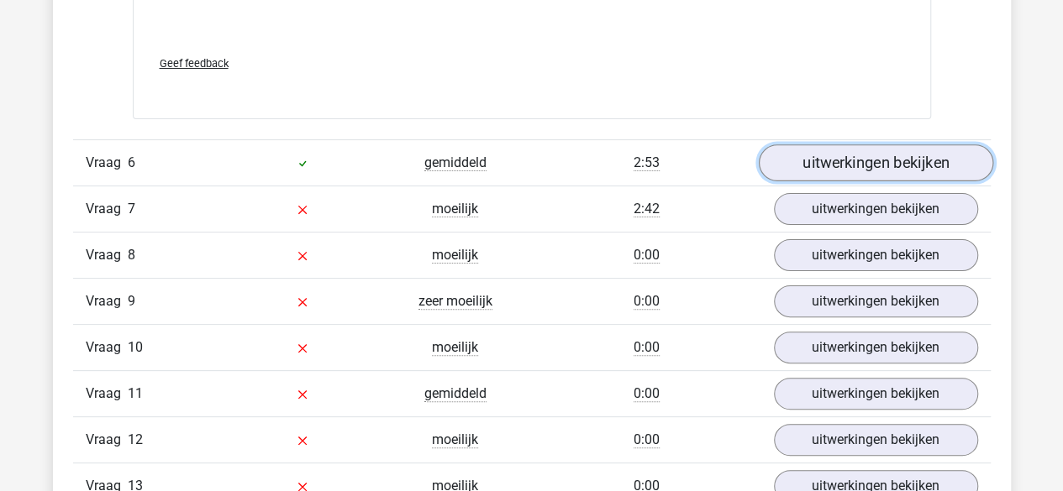
click at [857, 153] on link "uitwerkingen bekijken" at bounding box center [875, 162] width 234 height 37
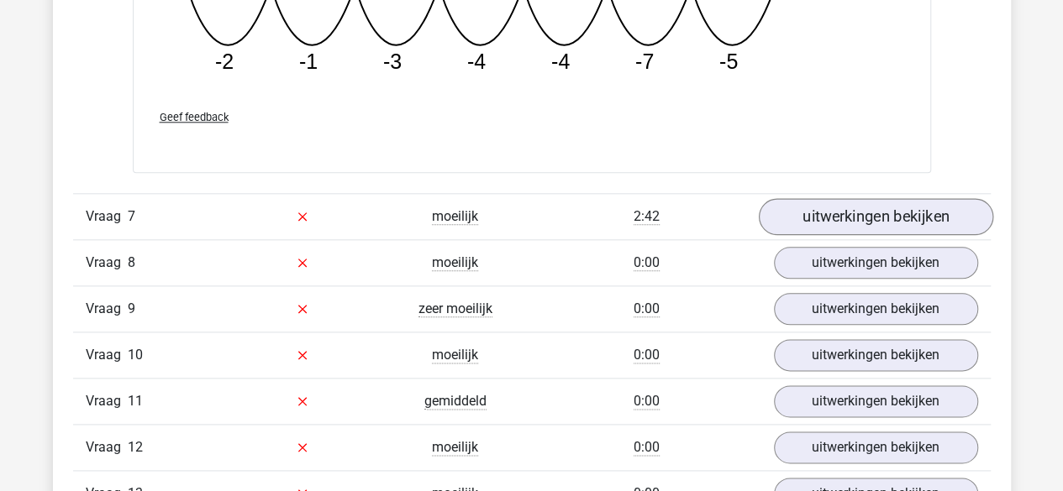
scroll to position [7221, 0]
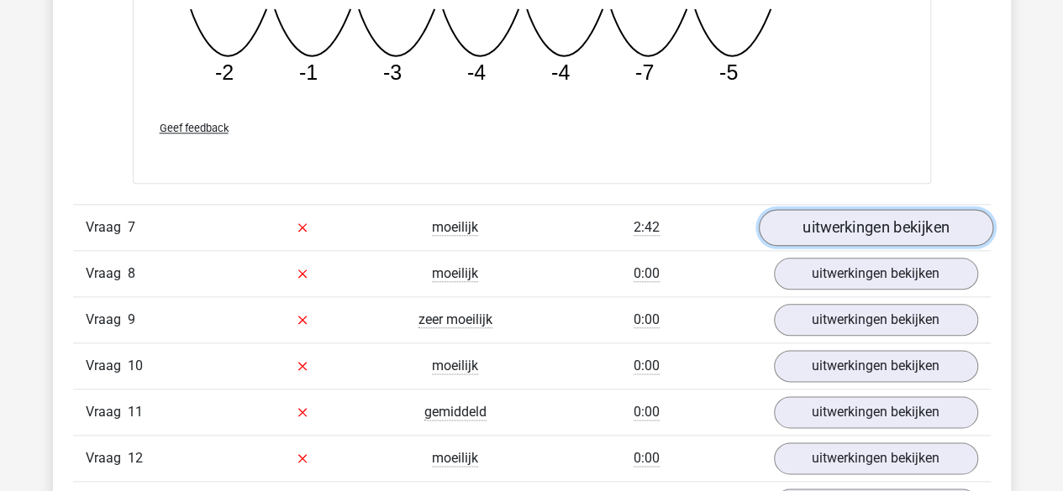
click at [849, 216] on link "uitwerkingen bekijken" at bounding box center [875, 227] width 234 height 37
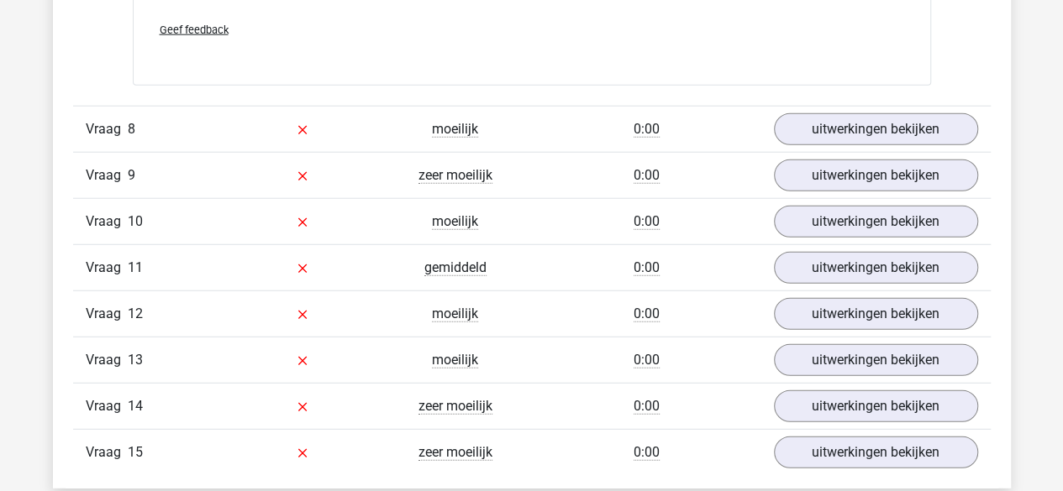
scroll to position [8397, 0]
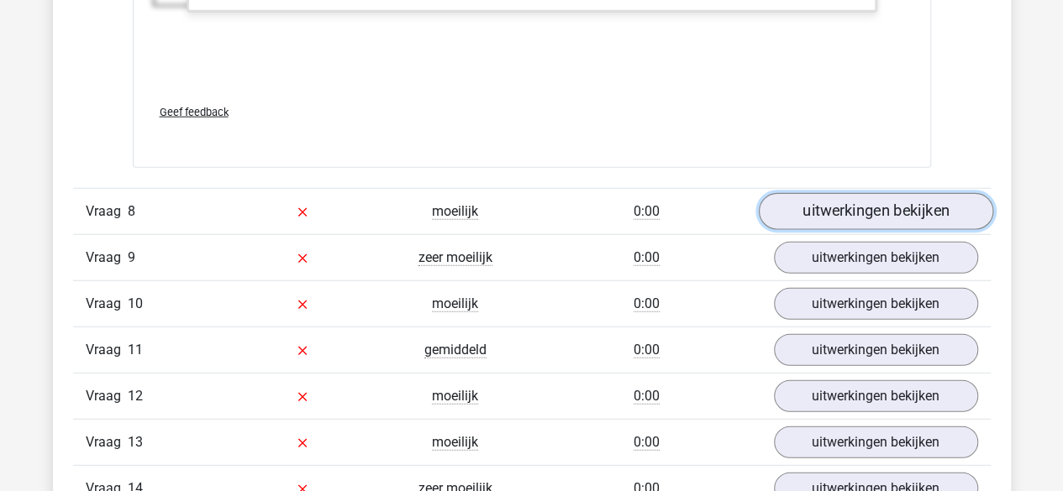
click at [868, 207] on link "uitwerkingen bekijken" at bounding box center [875, 211] width 234 height 37
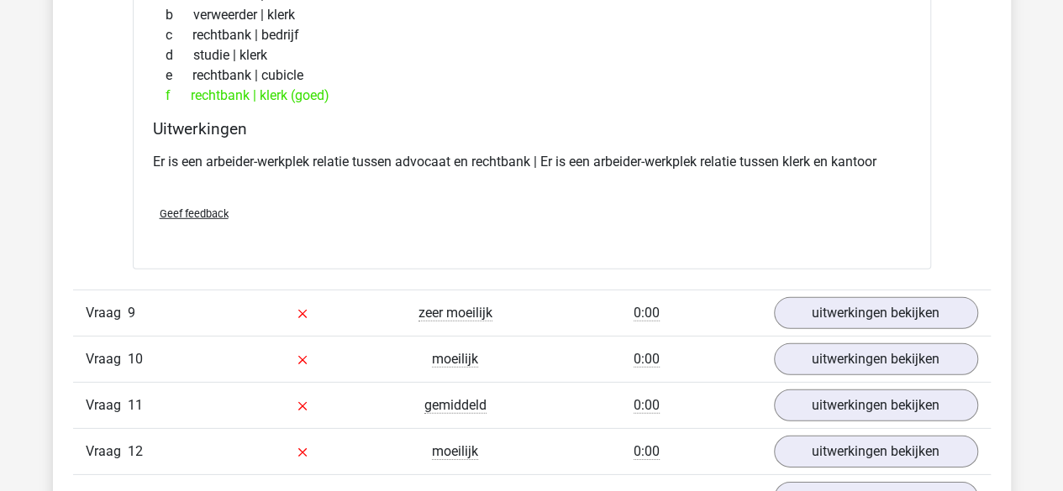
scroll to position [8733, 0]
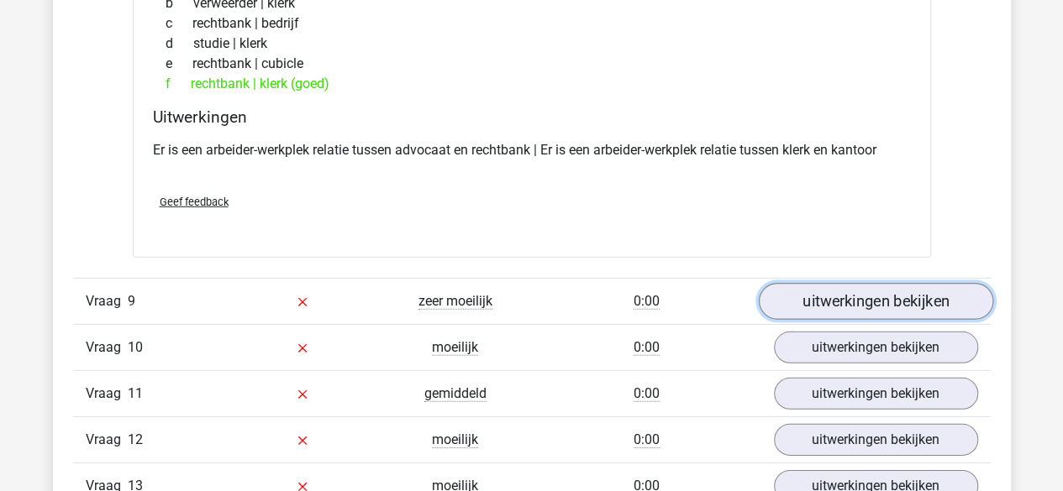
click at [808, 284] on link "uitwerkingen bekijken" at bounding box center [875, 301] width 234 height 37
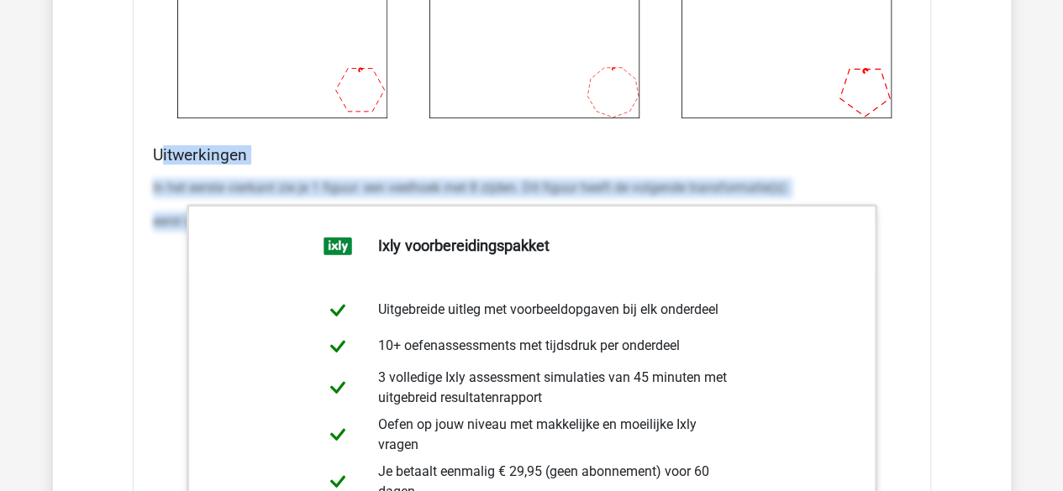
scroll to position [10235, 0]
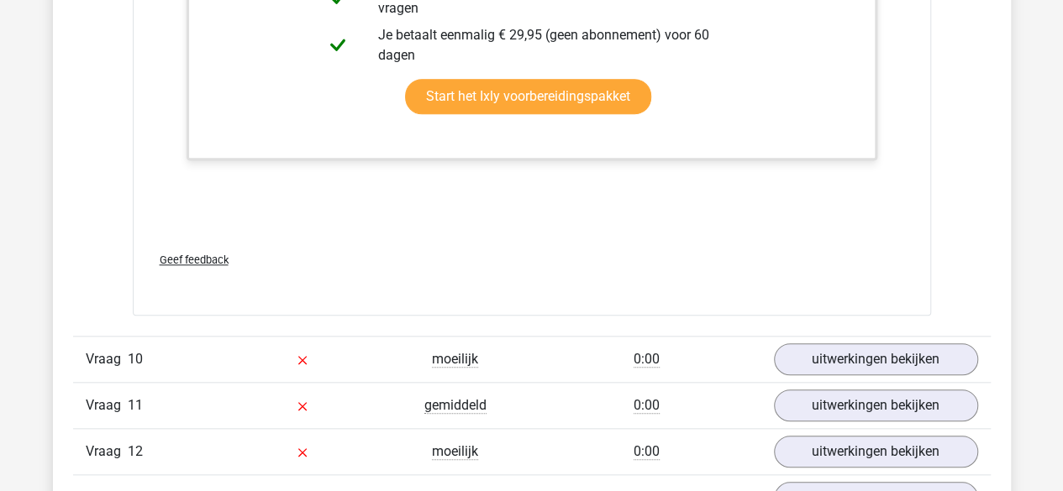
drag, startPoint x: 158, startPoint y: 198, endPoint x: 719, endPoint y: 202, distance: 561.2
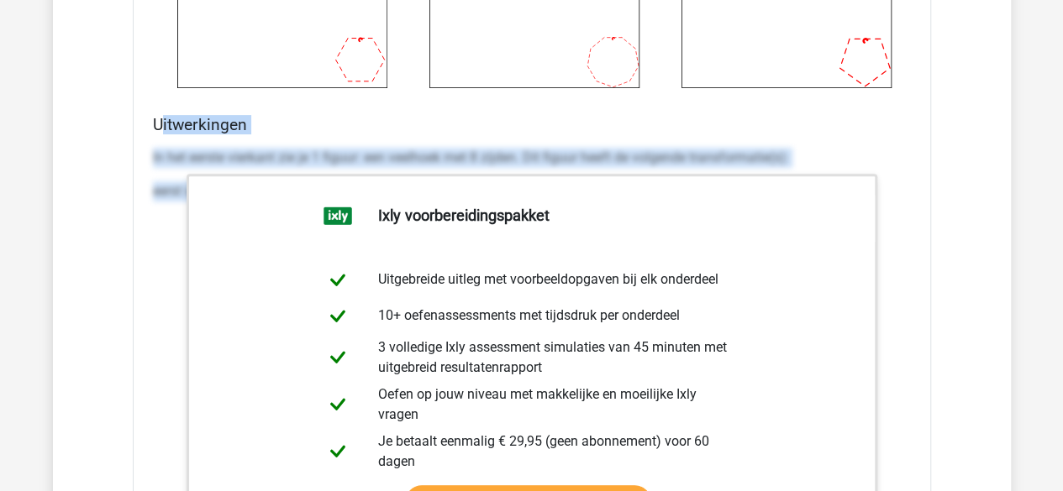
scroll to position [9815, 0]
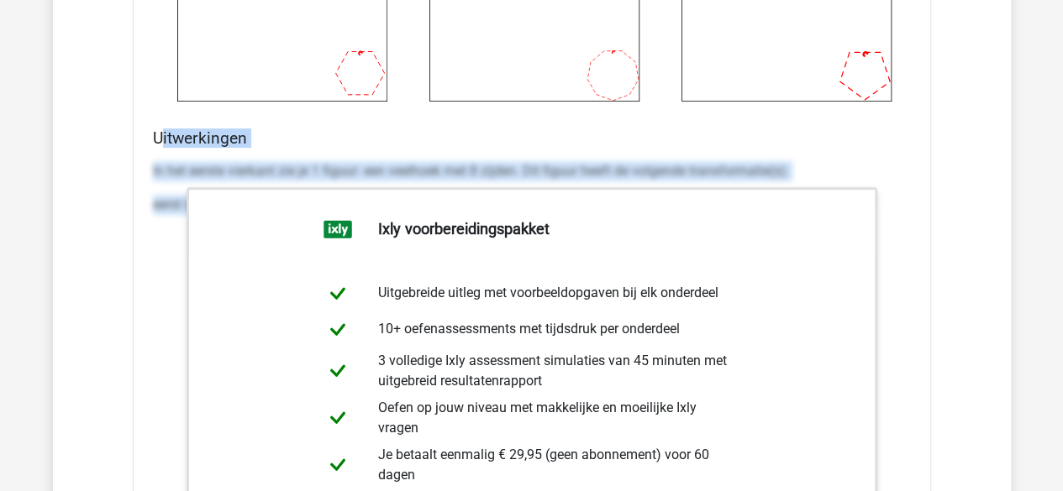
copy div "itwerkingen In het eerste vierkant zie je 1 figuur: een veelhoek met 8 zijden. …"
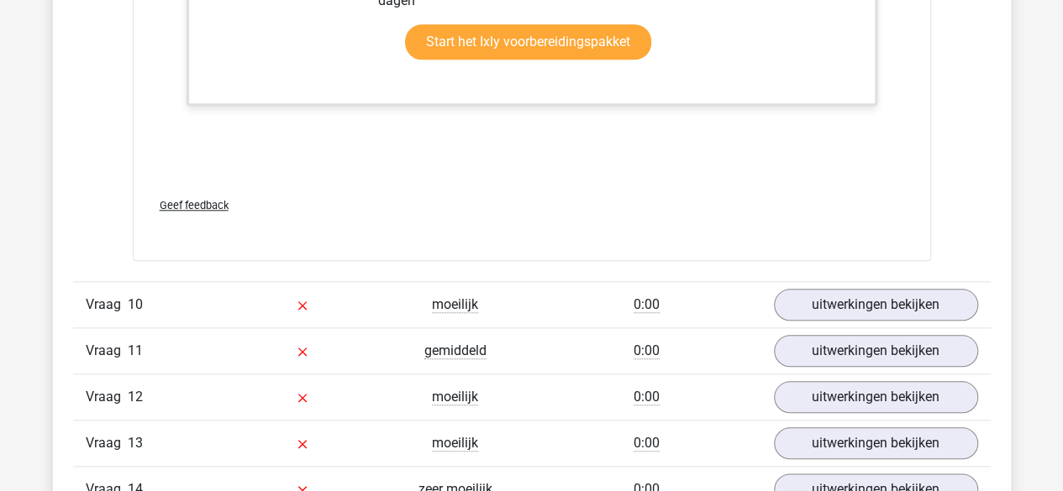
scroll to position [10403, 0]
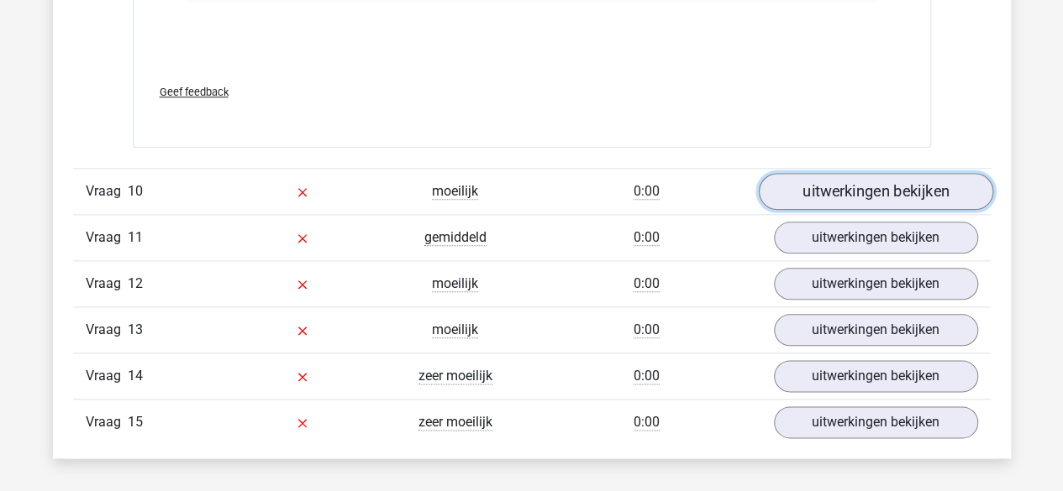
click at [844, 174] on link "uitwerkingen bekijken" at bounding box center [875, 192] width 234 height 37
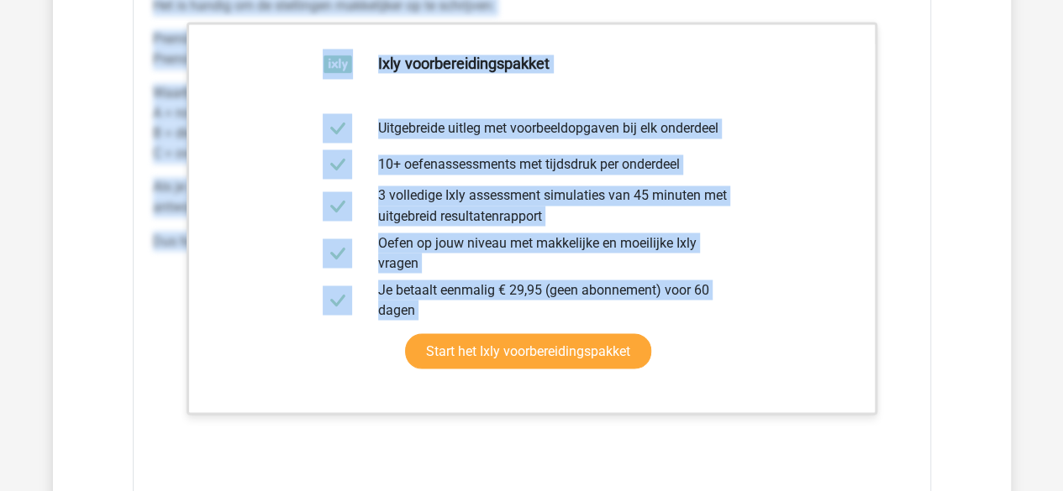
scroll to position [10720, 0]
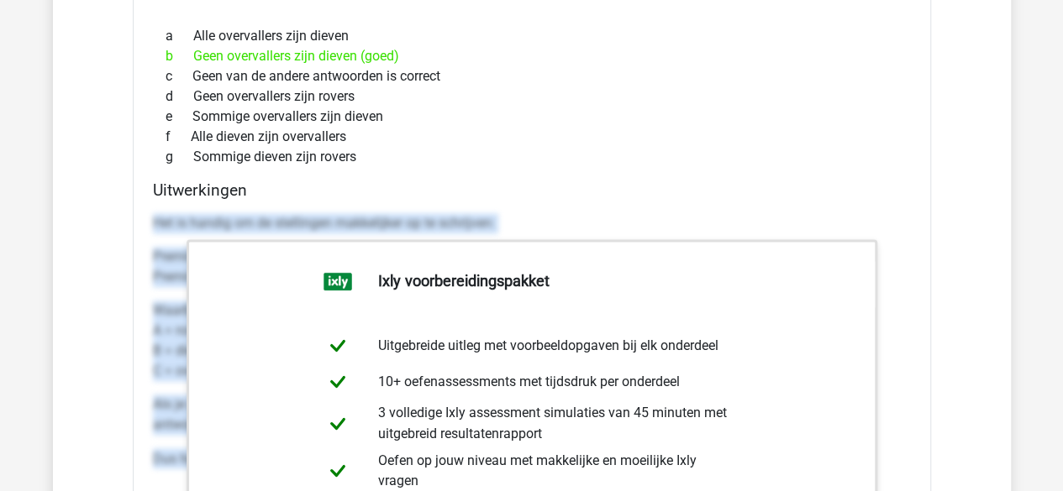
drag, startPoint x: 156, startPoint y: 152, endPoint x: 137, endPoint y: 188, distance: 41.0
click at [137, 188] on div "Als er rovers, overvallers en dieven bestaan, welke logische conclusie is er da…" at bounding box center [532, 353] width 798 height 870
copy div "Het is handig om de stellingen makkelijker op te schrijven: Premisse 1: Geen A …"
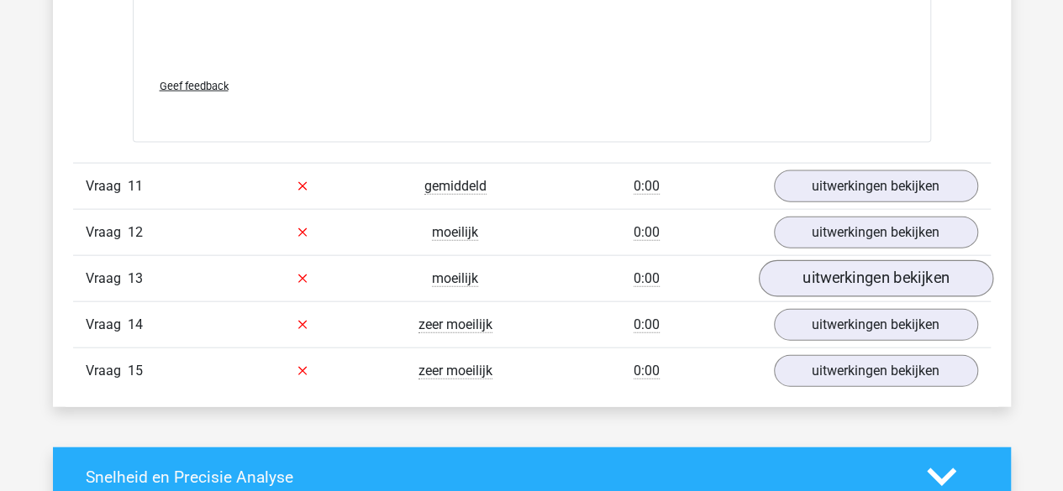
scroll to position [11392, 0]
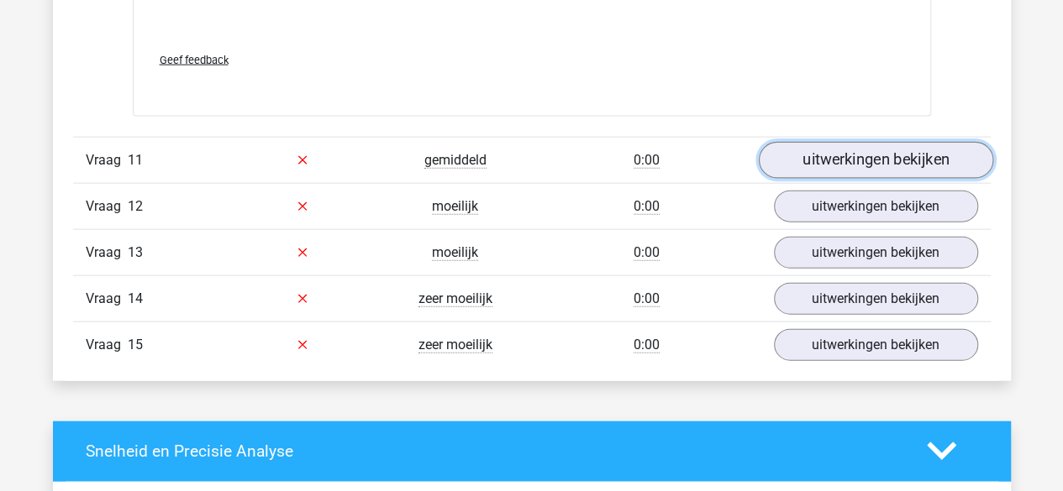
click at [848, 142] on link "uitwerkingen bekijken" at bounding box center [875, 160] width 234 height 37
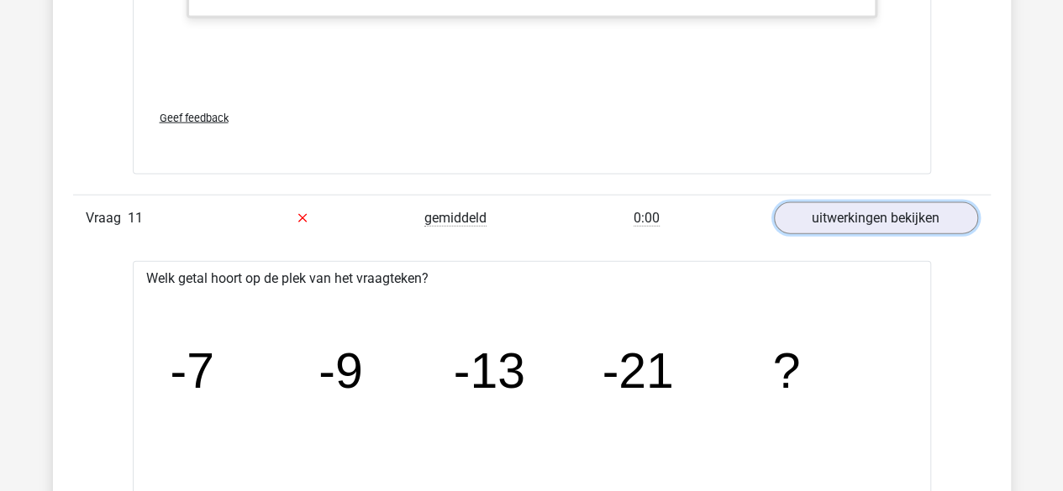
scroll to position [11308, 0]
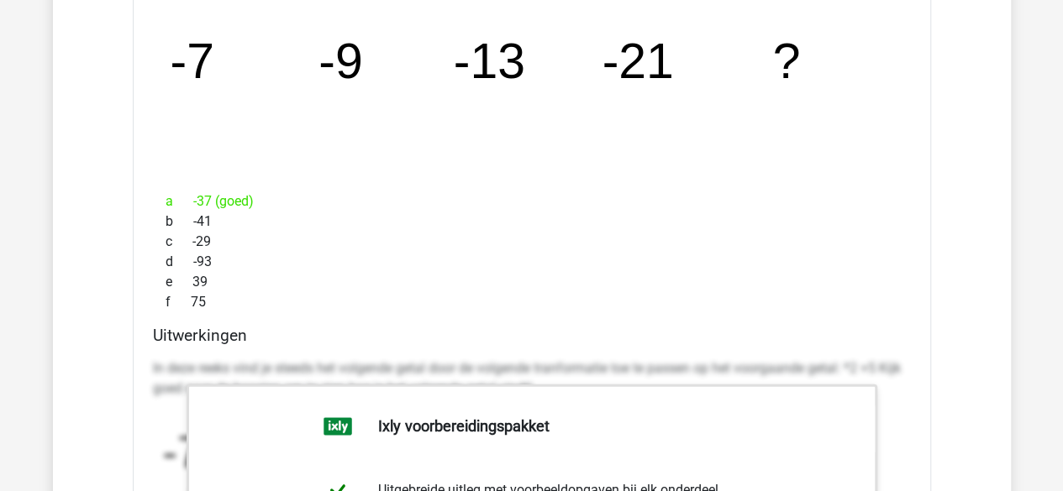
click at [369, 326] on h4 "Uitwerkingen" at bounding box center [532, 335] width 758 height 19
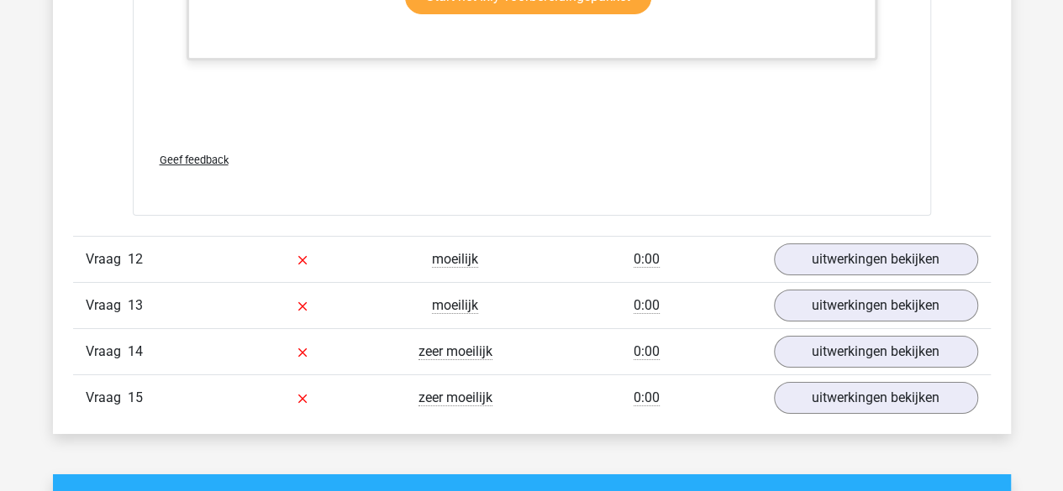
scroll to position [12400, 0]
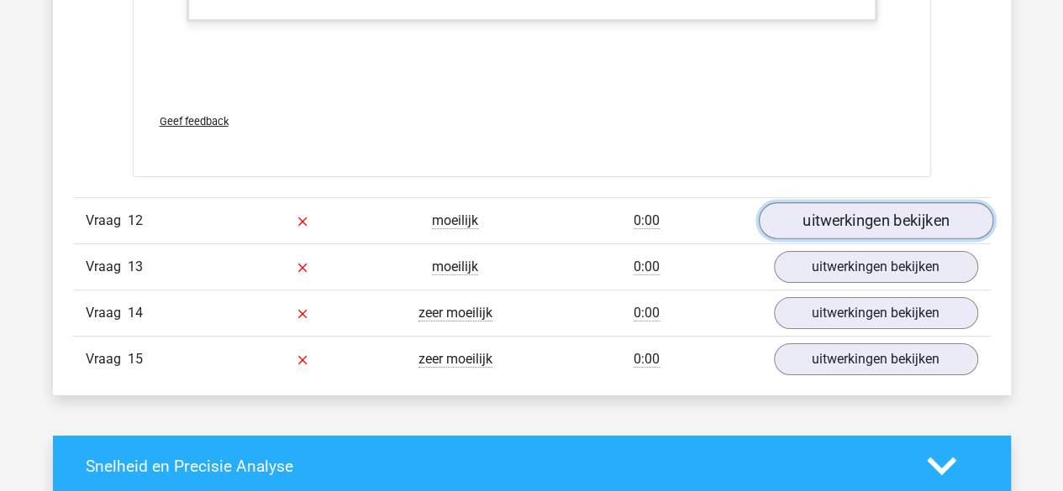
click at [864, 204] on link "uitwerkingen bekijken" at bounding box center [875, 220] width 234 height 37
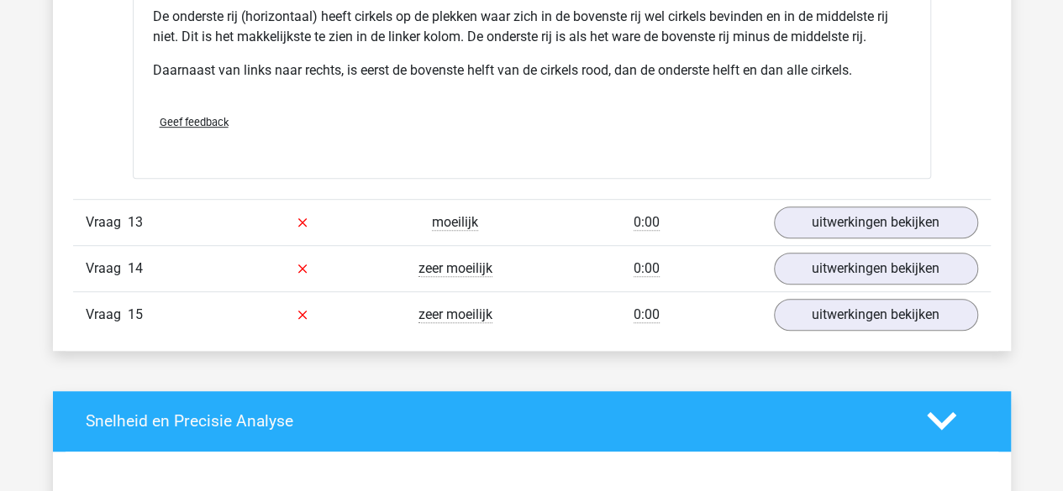
scroll to position [13240, 0]
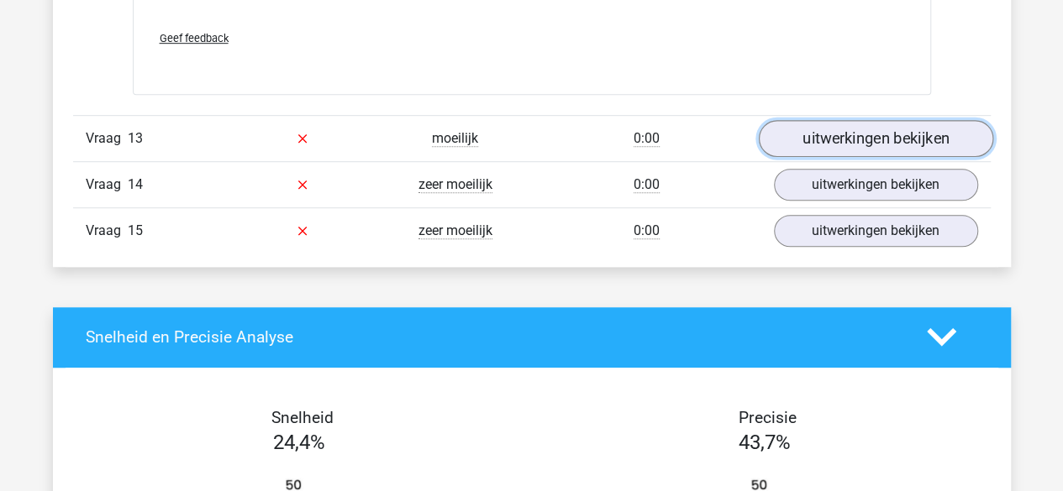
click at [848, 122] on link "uitwerkingen bekijken" at bounding box center [875, 138] width 234 height 37
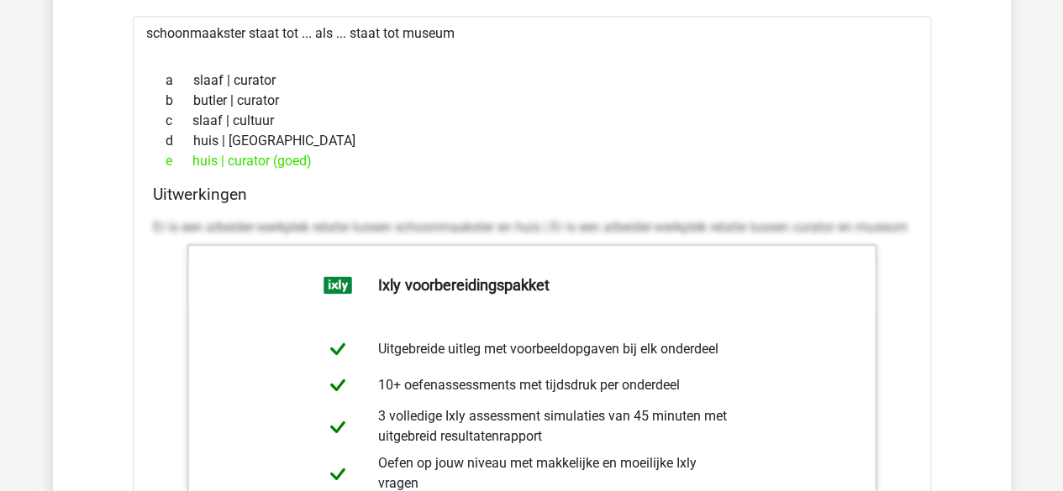
scroll to position [13408, 0]
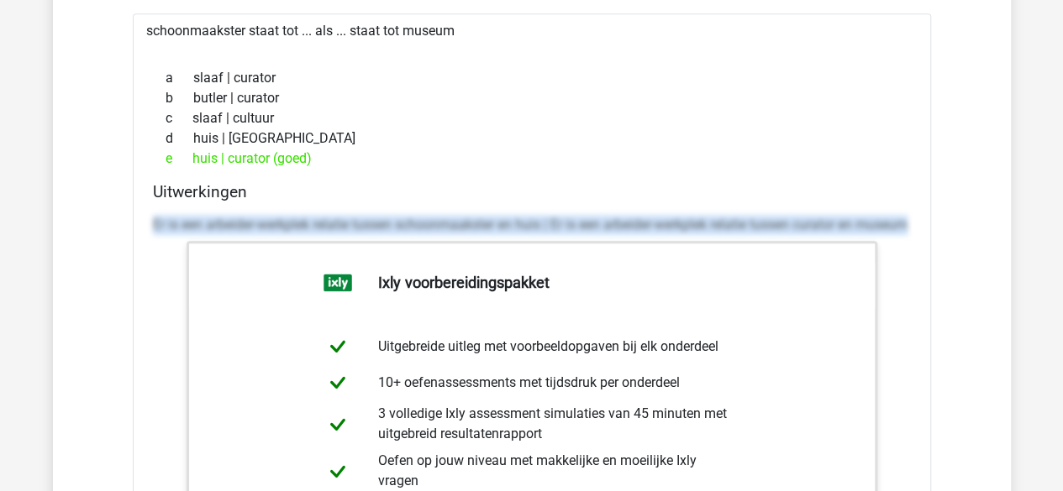
drag, startPoint x: 258, startPoint y: 203, endPoint x: 875, endPoint y: 237, distance: 618.4
click at [888, 226] on div "schoonmaakster staat tot ... als ... staat tot museum a slaaf | curator b butle…" at bounding box center [532, 401] width 798 height 776
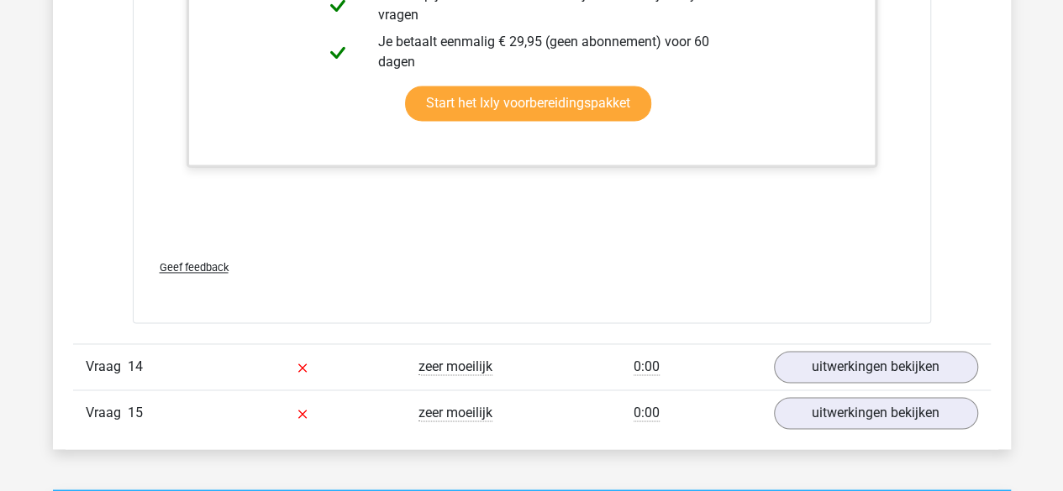
scroll to position [13912, 0]
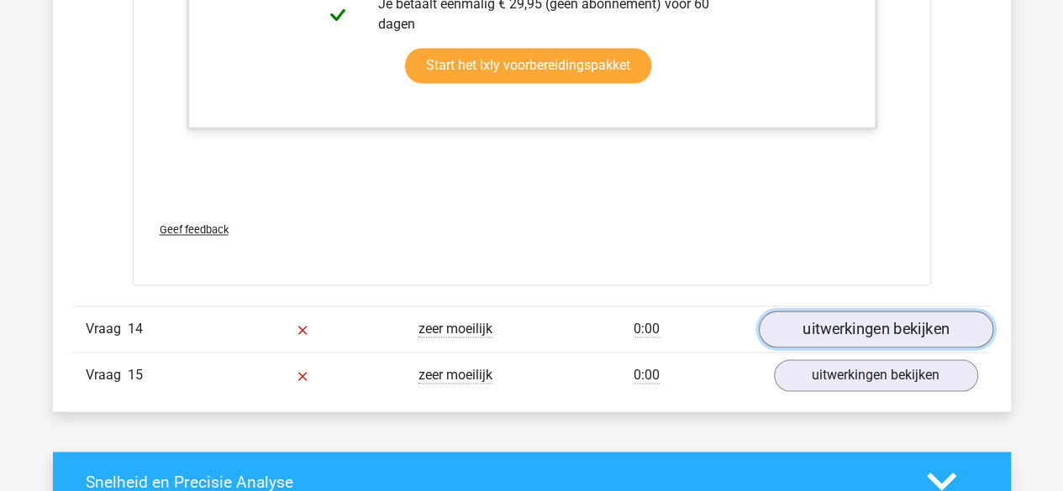
click at [874, 311] on link "uitwerkingen bekijken" at bounding box center [875, 329] width 234 height 37
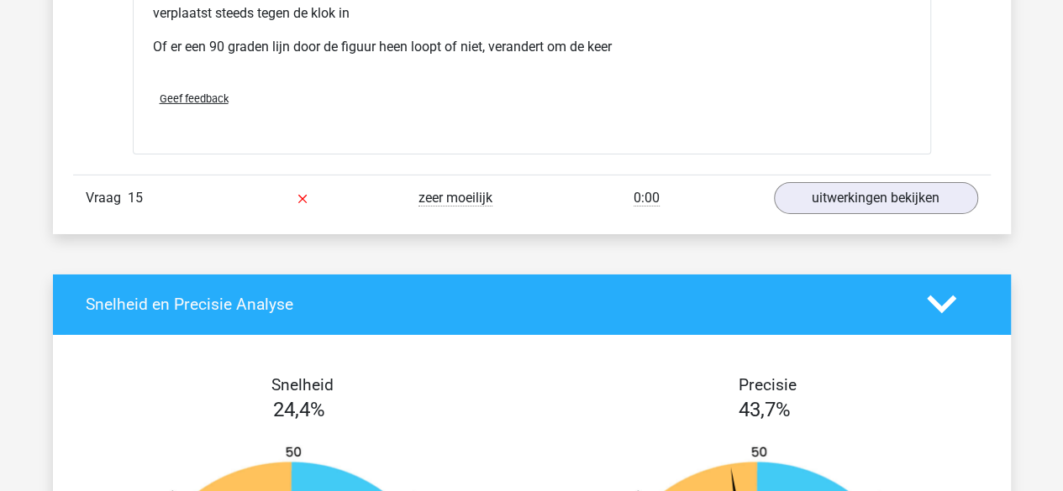
scroll to position [15508, 0]
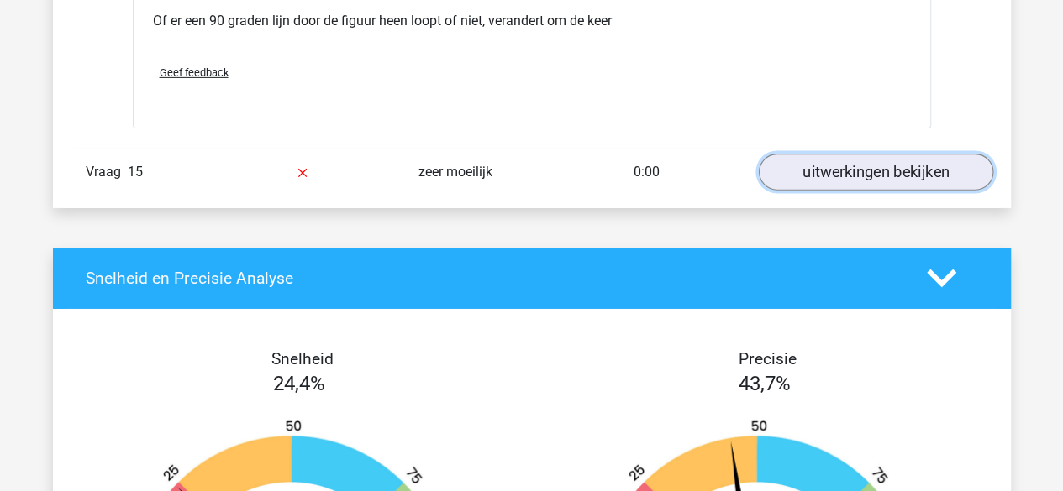
click at [887, 154] on link "uitwerkingen bekijken" at bounding box center [875, 172] width 234 height 37
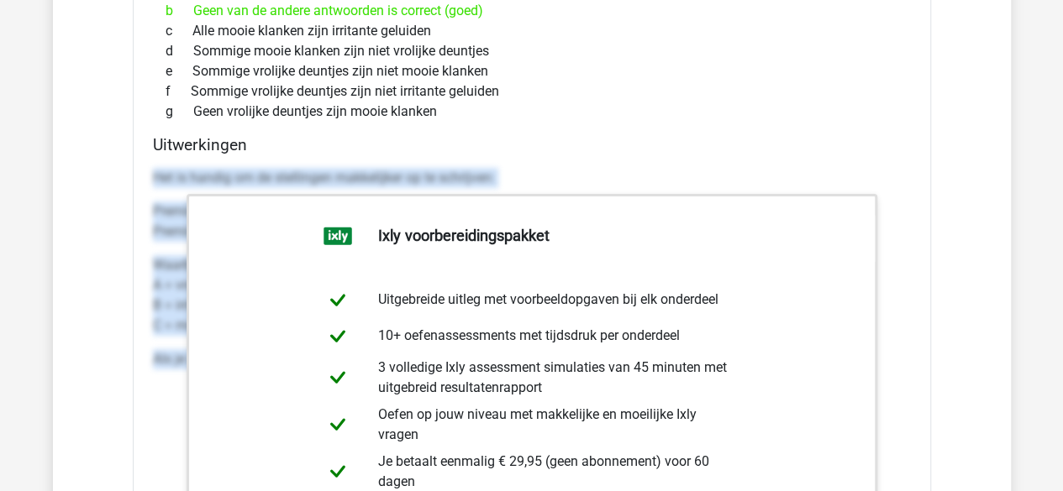
scroll to position [16047, 0]
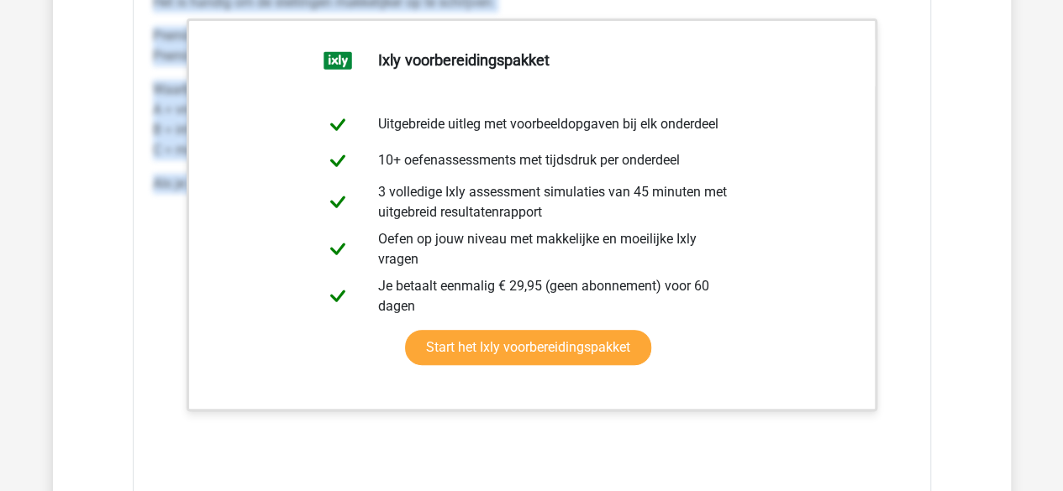
drag, startPoint x: 150, startPoint y: 180, endPoint x: 882, endPoint y: 375, distance: 757.2
click at [882, 375] on div "Uitwerkingen Het is handig om de stellingen makkelijker op te schrijven: Premis…" at bounding box center [531, 225] width 771 height 530
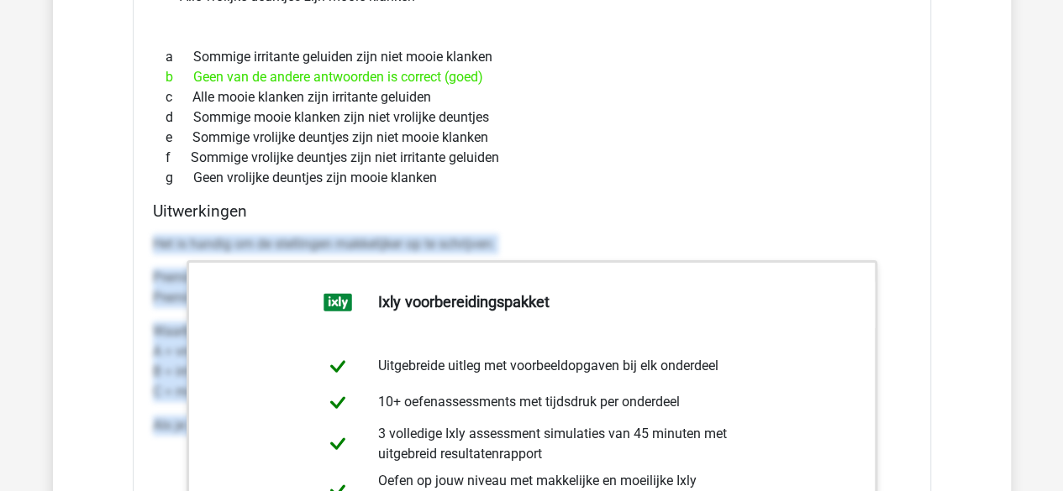
scroll to position [15711, 0]
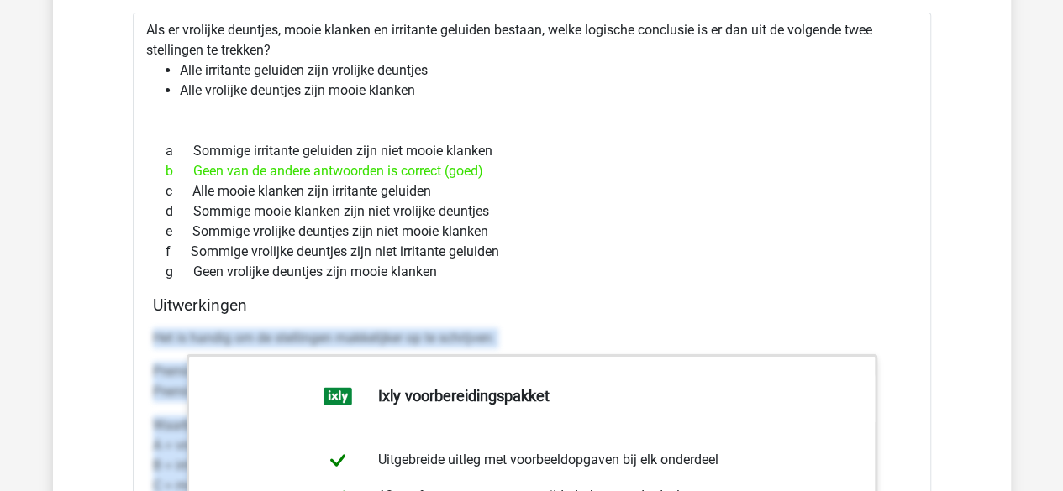
copy div "Het is handig om de stellingen makkelijker op te schrijven: Premisse 1: Alle B …"
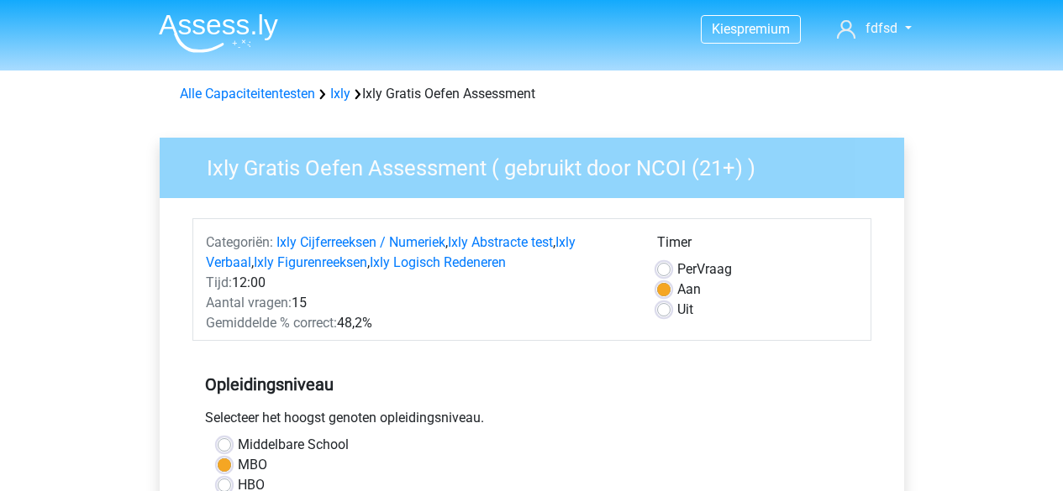
scroll to position [420, 0]
